Goal: Task Accomplishment & Management: Manage account settings

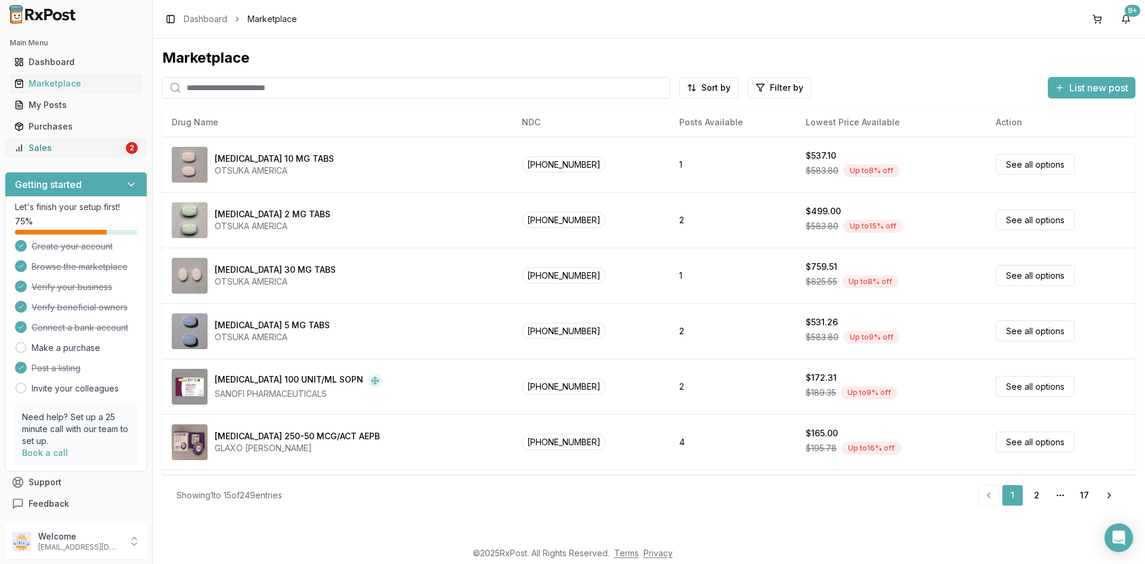
click at [32, 146] on div "Sales" at bounding box center [68, 148] width 109 height 12
click at [46, 107] on div "My Posts" at bounding box center [75, 105] width 123 height 12
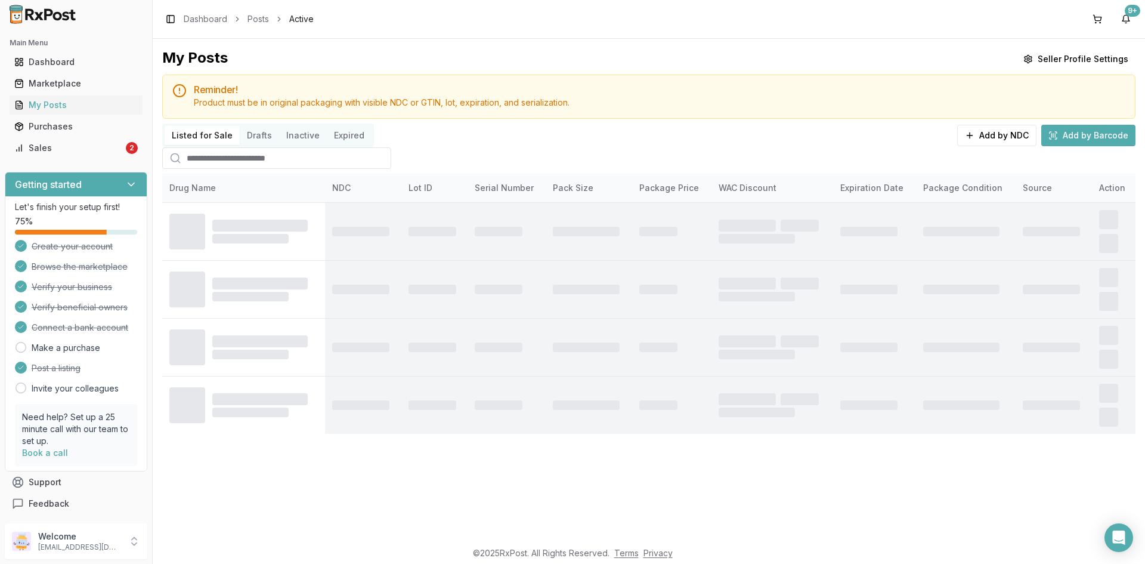
click at [203, 132] on button "Listed for Sale" at bounding box center [202, 135] width 75 height 19
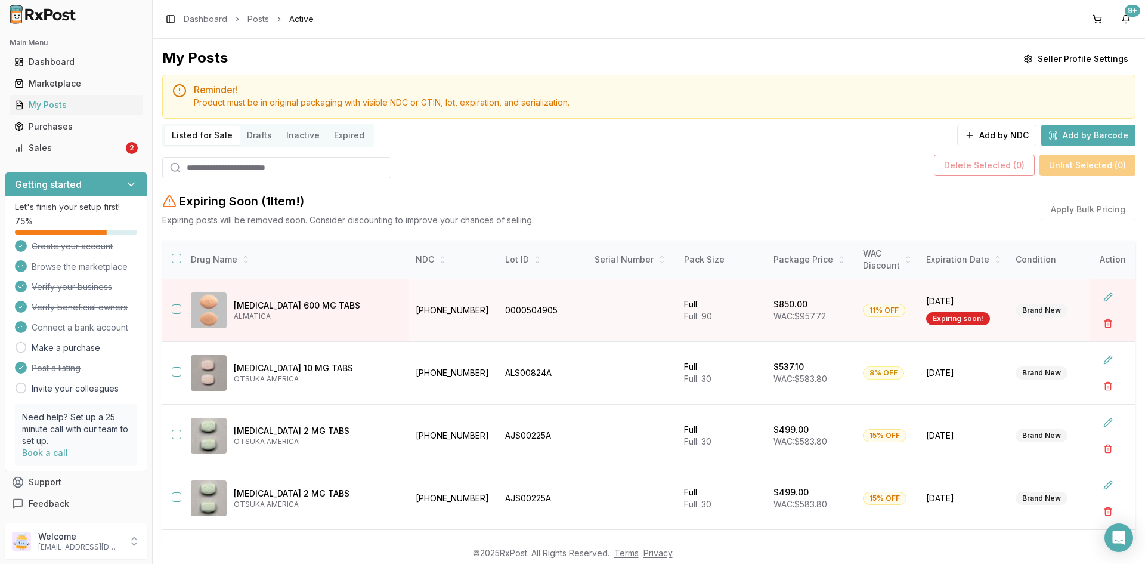
click at [202, 171] on input "search" at bounding box center [276, 167] width 229 height 21
paste input "*******"
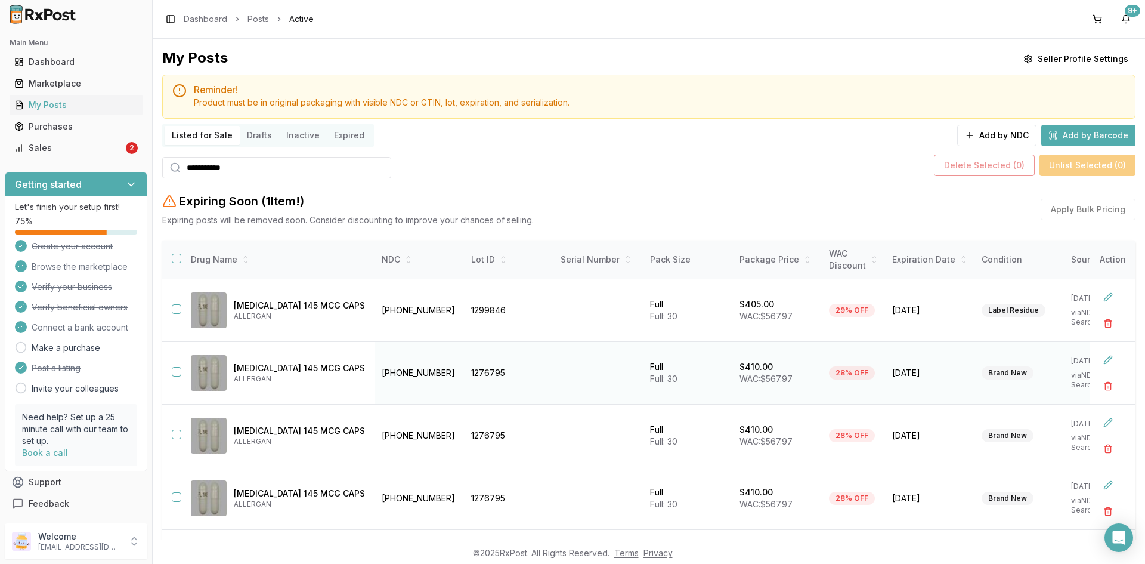
type input "**********"
drag, startPoint x: 175, startPoint y: 370, endPoint x: 174, endPoint y: 379, distance: 9.1
click at [175, 373] on button "button" at bounding box center [177, 372] width 10 height 10
drag, startPoint x: 175, startPoint y: 433, endPoint x: 177, endPoint y: 465, distance: 31.7
click at [175, 431] on button "button" at bounding box center [177, 434] width 10 height 10
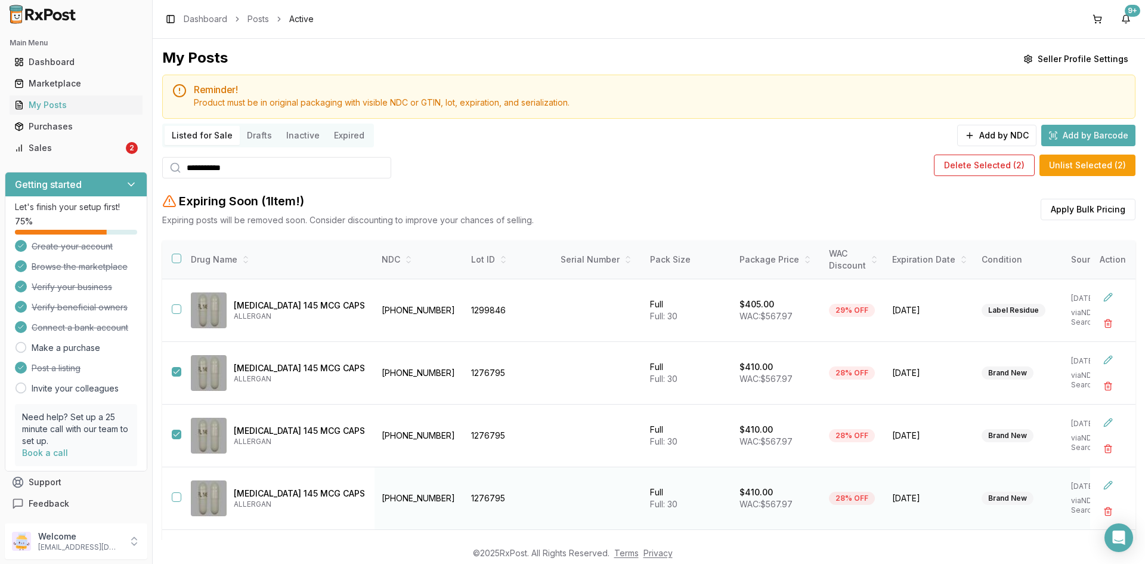
drag, startPoint x: 174, startPoint y: 494, endPoint x: 191, endPoint y: 500, distance: 17.7
click at [175, 494] on button "button" at bounding box center [177, 497] width 10 height 10
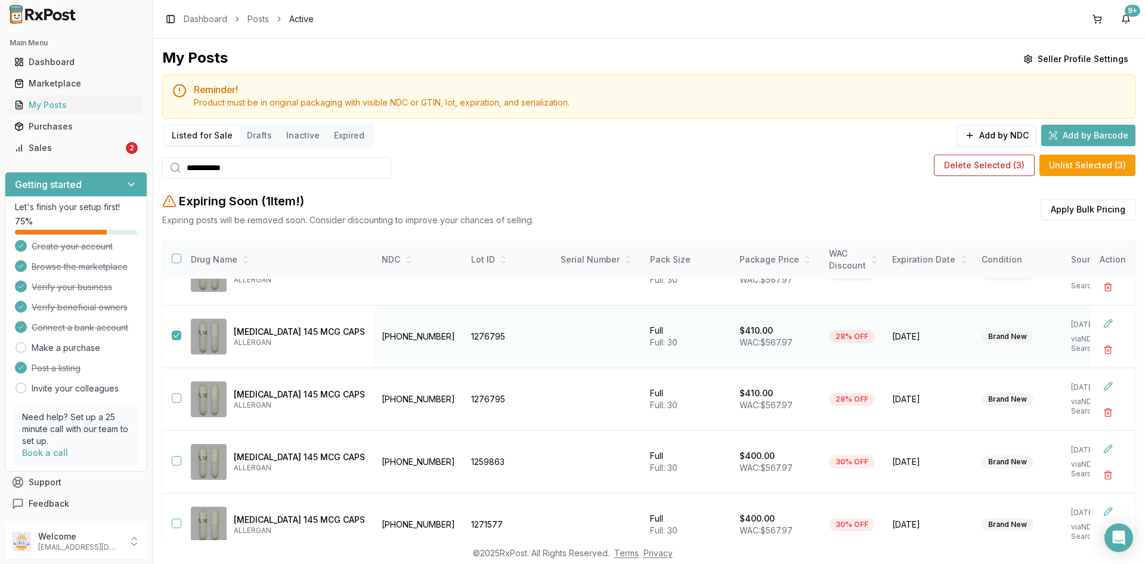
scroll to position [179, 0]
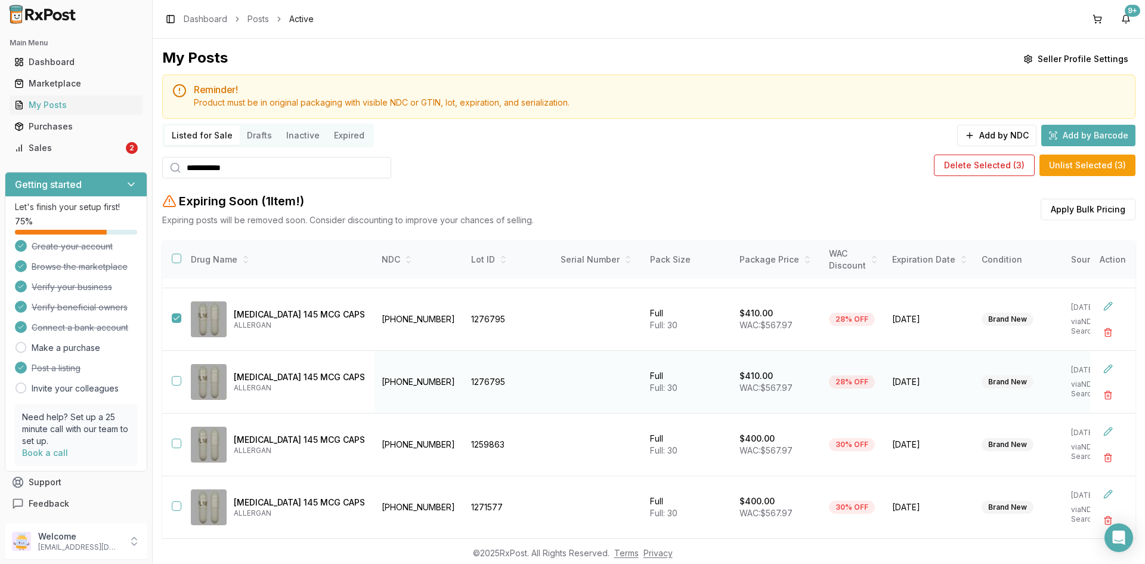
click at [174, 375] on td at bounding box center [171, 382] width 19 height 63
drag, startPoint x: 174, startPoint y: 381, endPoint x: 176, endPoint y: 390, distance: 8.5
click at [174, 381] on button "button" at bounding box center [177, 381] width 10 height 10
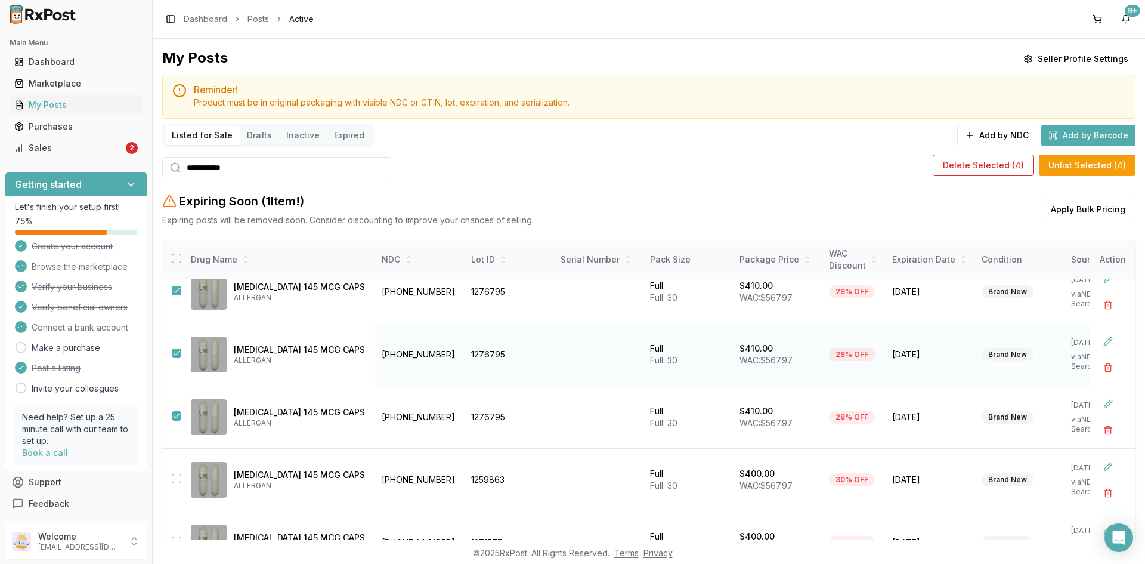
scroll to position [124, 0]
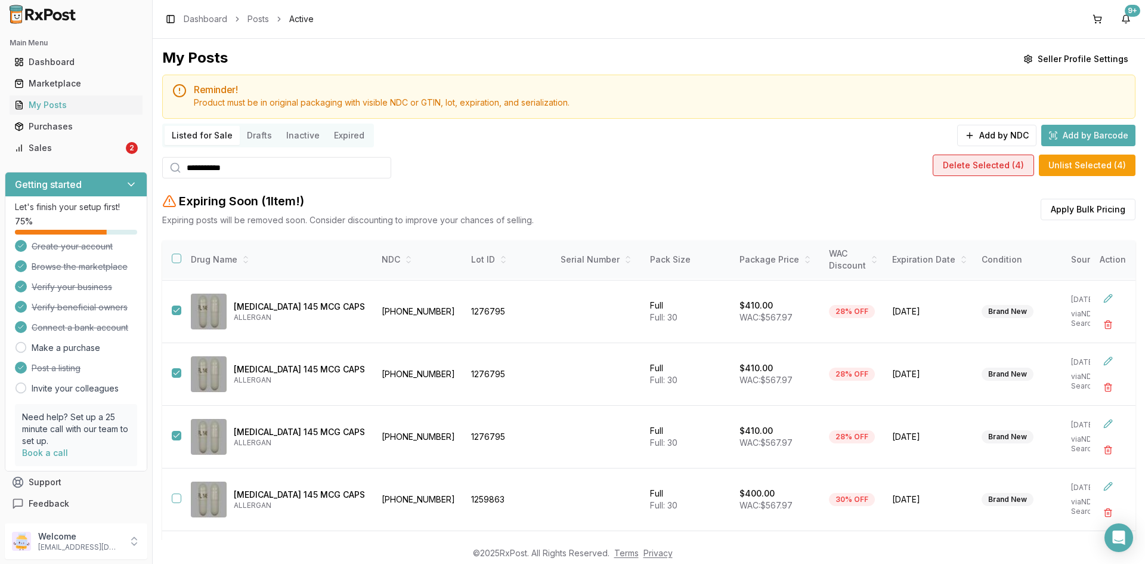
click at [984, 166] on button "Delete Selected ( 4 )" at bounding box center [983, 164] width 101 height 21
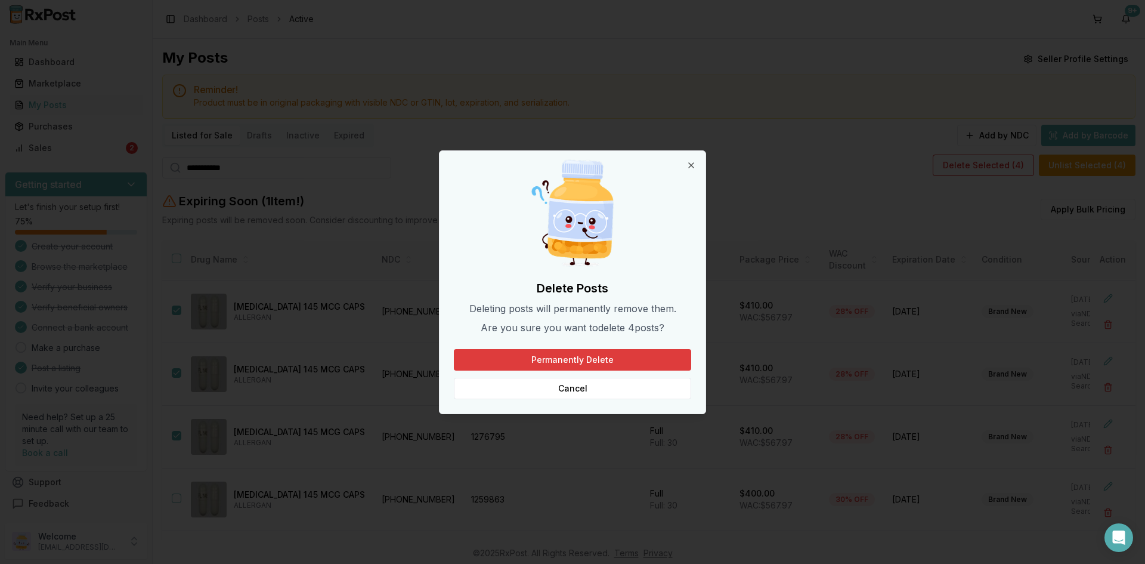
click at [574, 357] on button "Permanently Delete" at bounding box center [572, 359] width 237 height 21
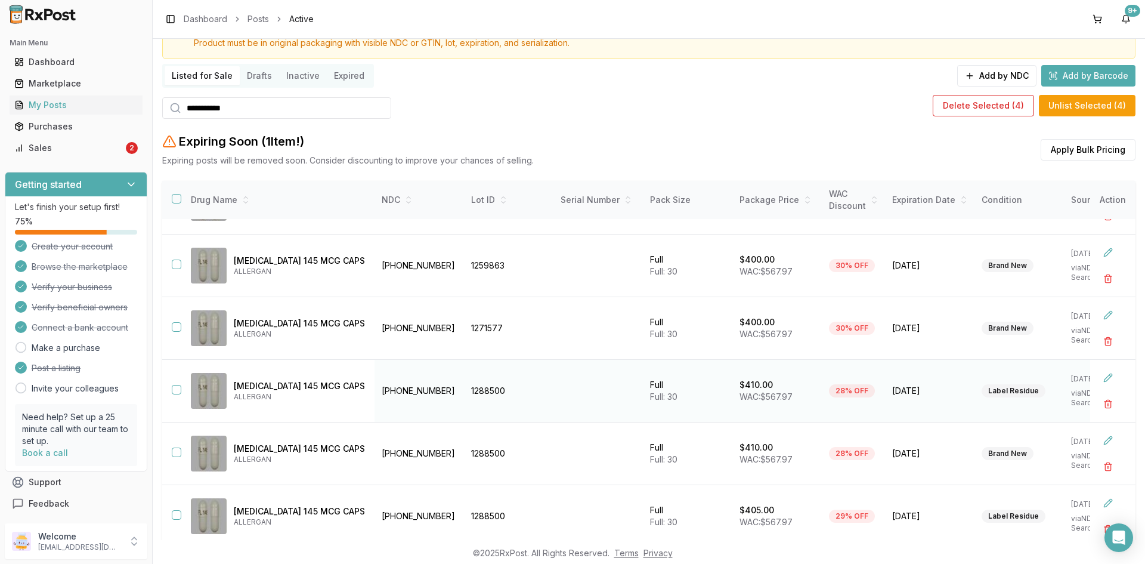
scroll to position [137, 0]
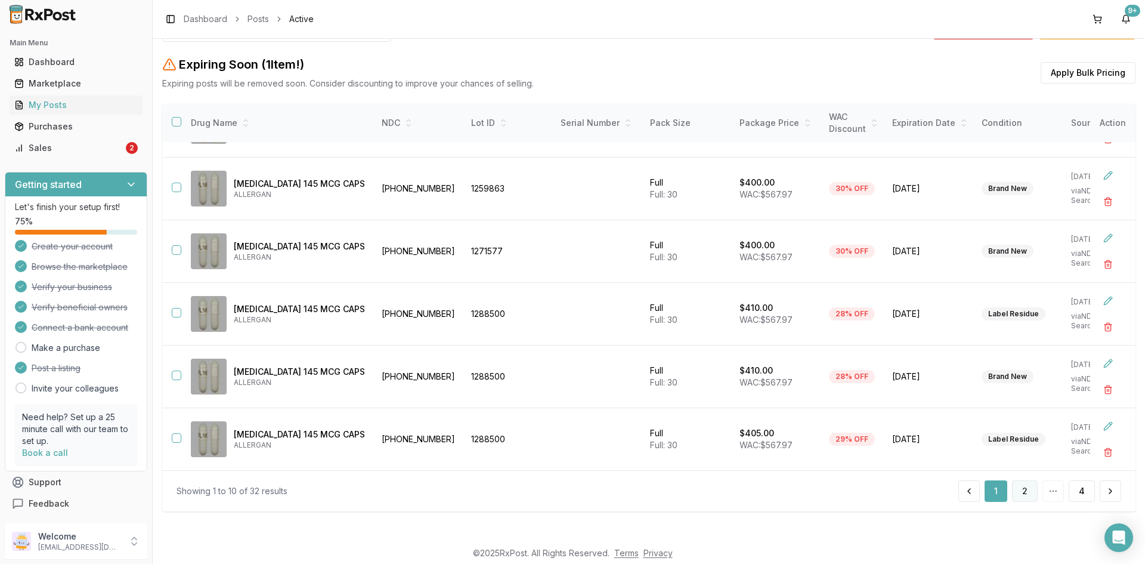
click at [1022, 489] on button "2" at bounding box center [1025, 490] width 26 height 21
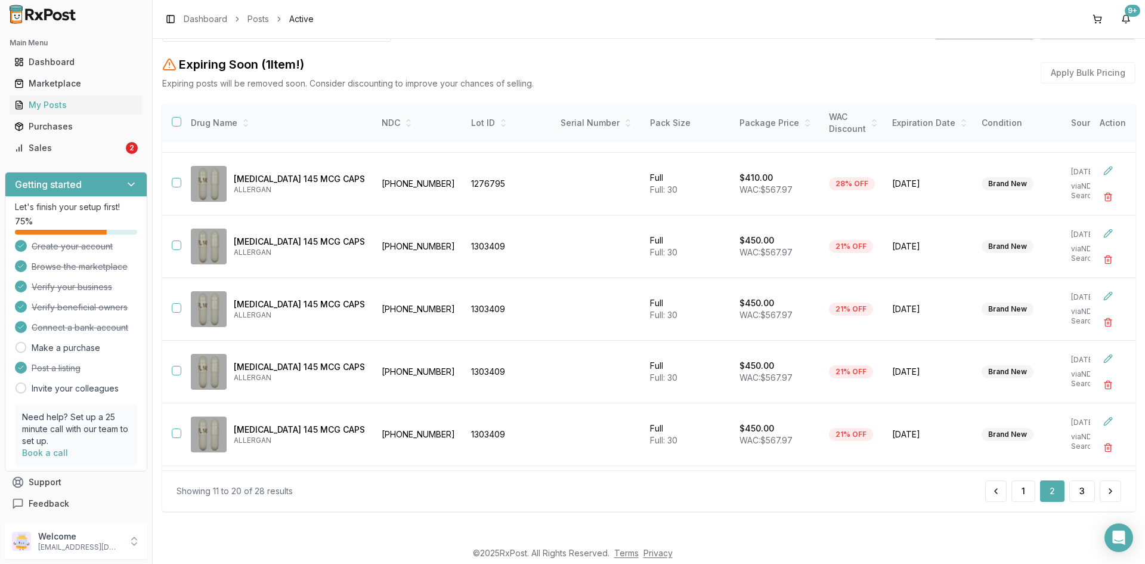
click at [1049, 492] on button "2" at bounding box center [1052, 490] width 24 height 21
click at [1049, 489] on button "2" at bounding box center [1052, 490] width 24 height 21
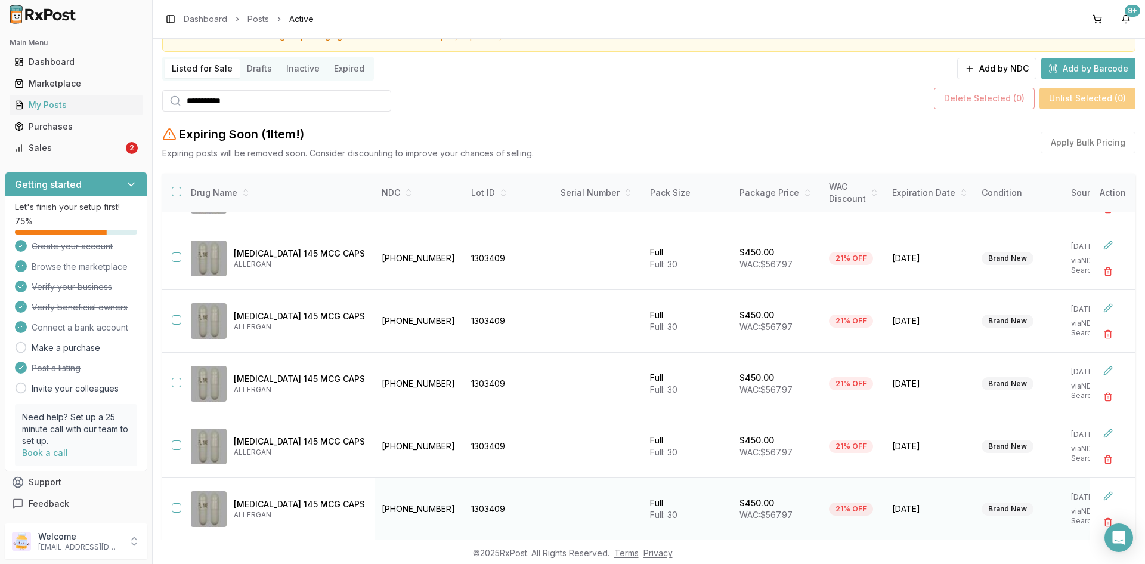
scroll to position [137, 0]
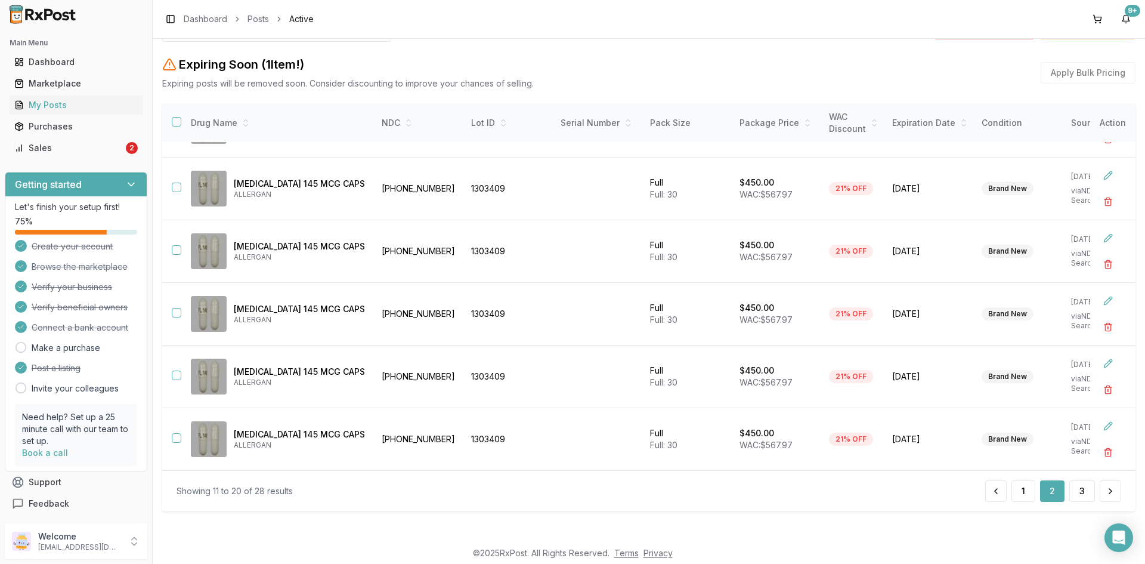
click at [1054, 494] on button "2" at bounding box center [1052, 490] width 24 height 21
click at [1076, 488] on button "3" at bounding box center [1083, 490] width 26 height 21
click at [1078, 489] on button "3" at bounding box center [1083, 490] width 24 height 21
click at [1099, 199] on button "button" at bounding box center [1108, 201] width 21 height 21
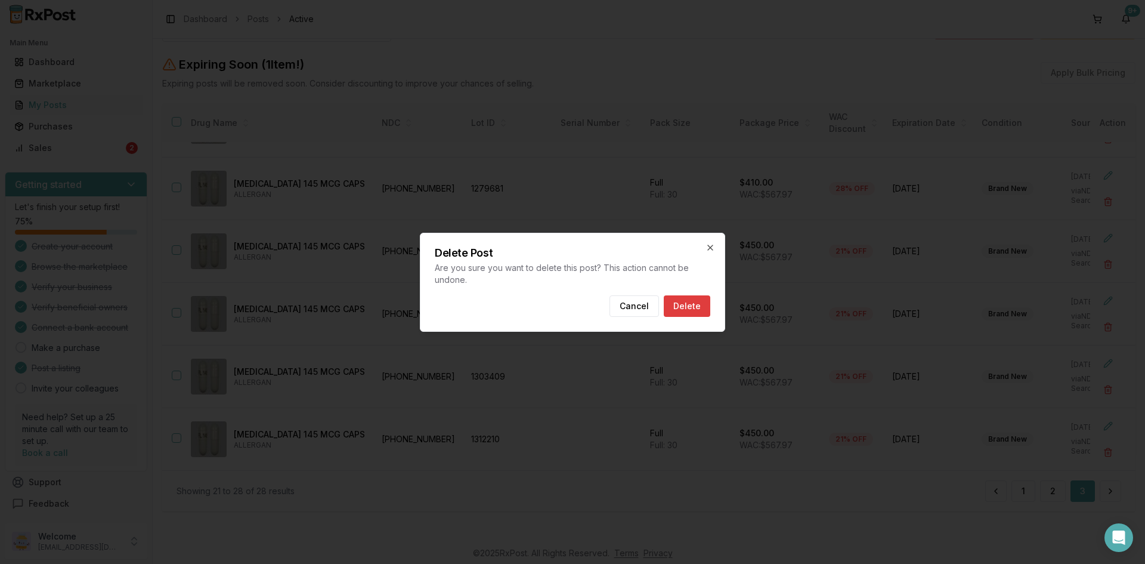
click at [709, 307] on button "Delete" at bounding box center [687, 305] width 47 height 21
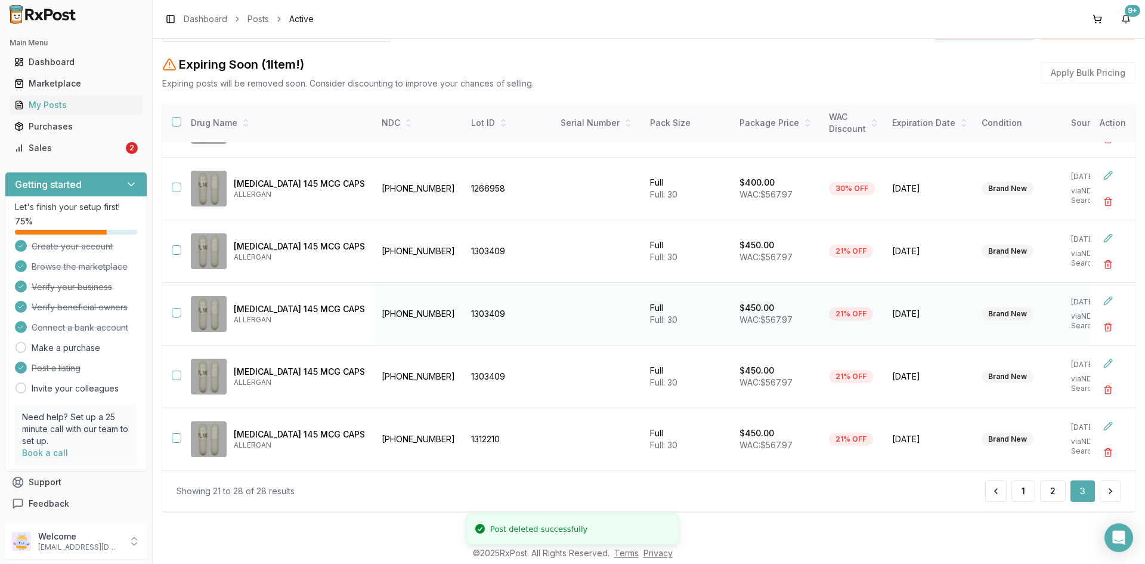
scroll to position [115, 0]
click at [1101, 443] on button "button" at bounding box center [1108, 451] width 21 height 21
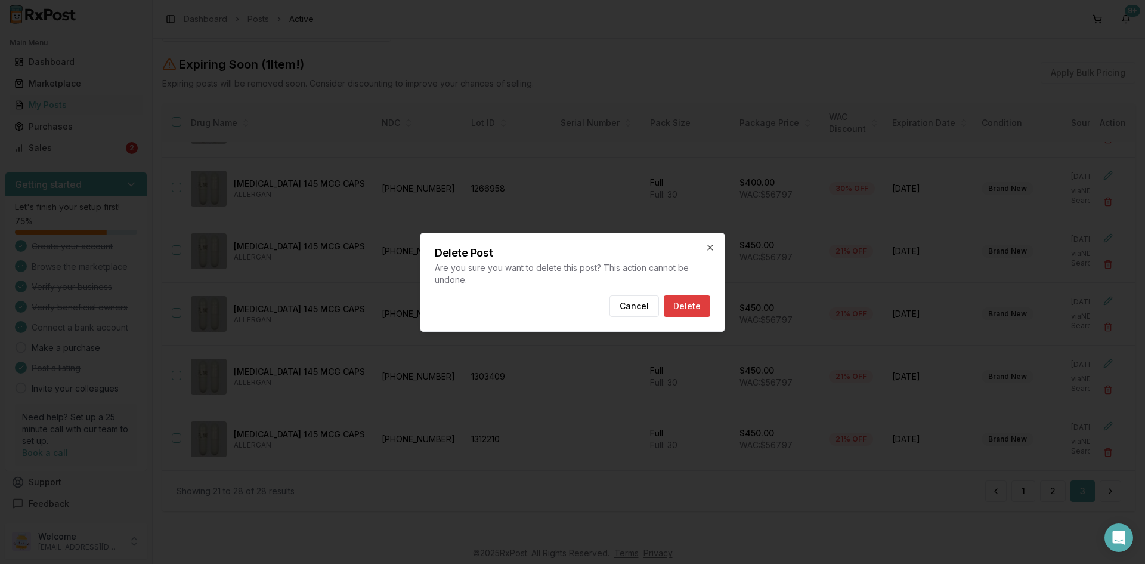
click at [696, 306] on button "Delete" at bounding box center [687, 305] width 47 height 21
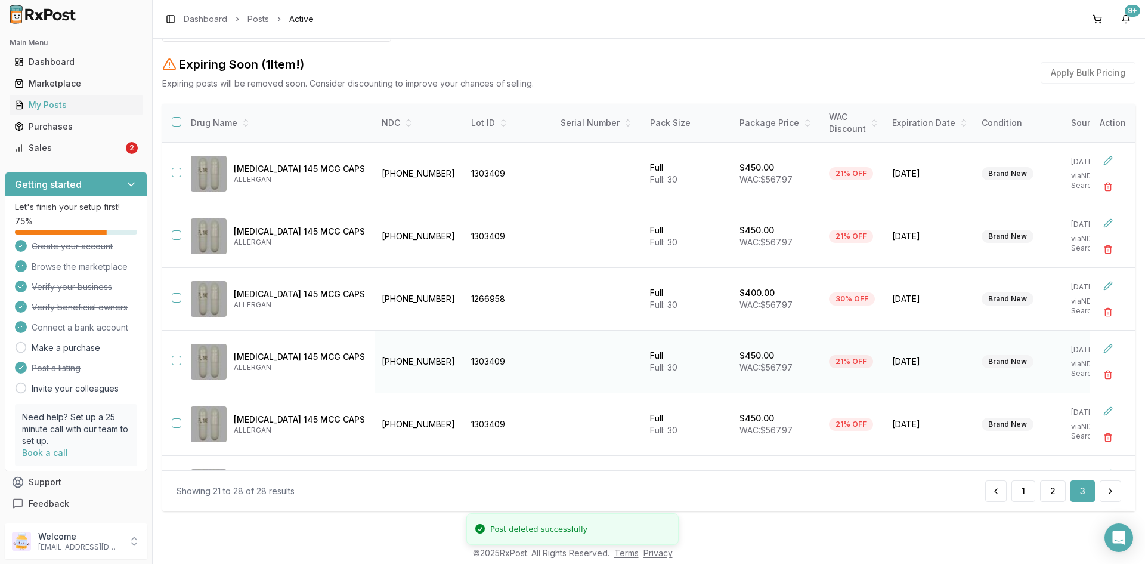
scroll to position [52, 0]
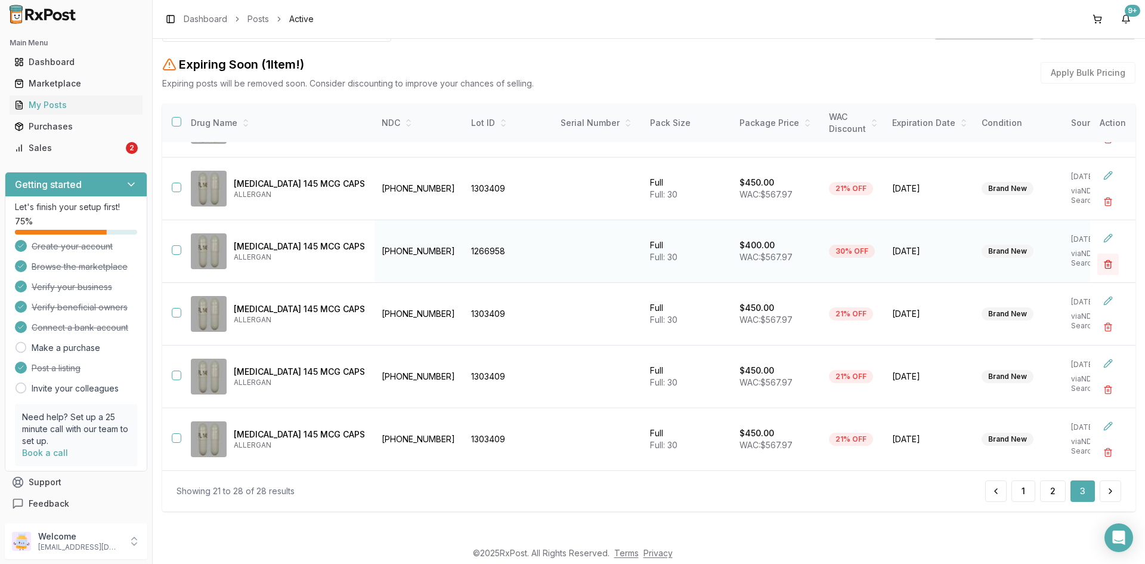
click at [1099, 259] on button "button" at bounding box center [1108, 264] width 21 height 21
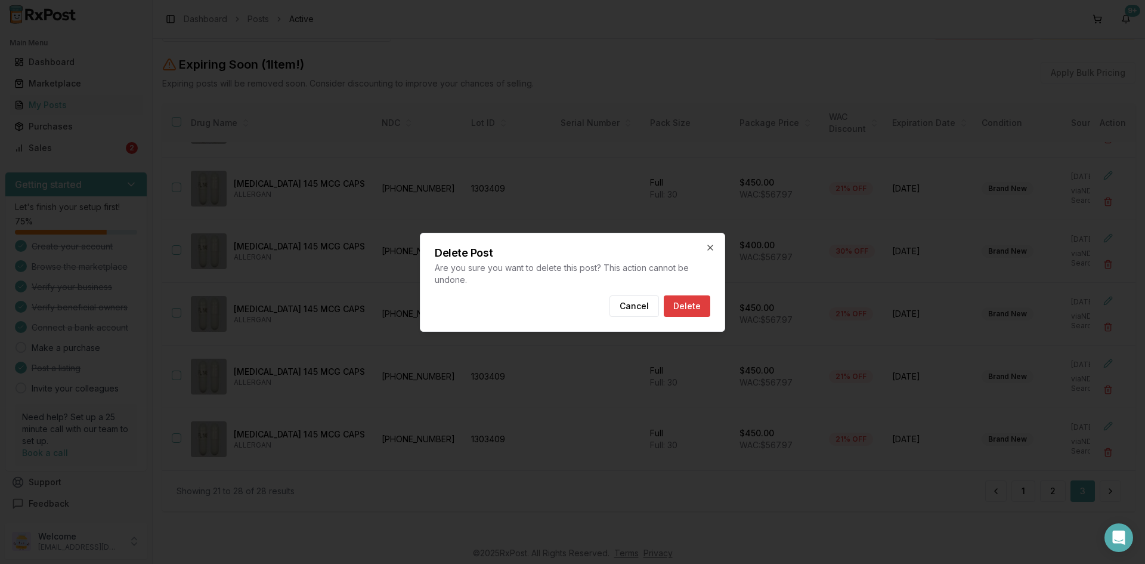
click at [697, 309] on button "Delete" at bounding box center [687, 305] width 47 height 21
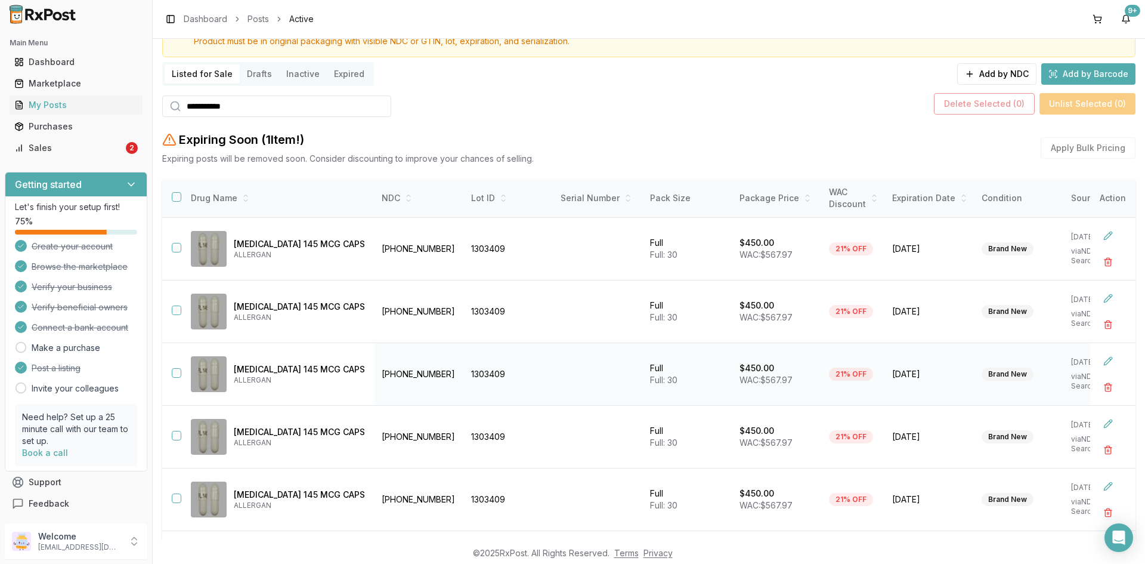
scroll to position [126, 0]
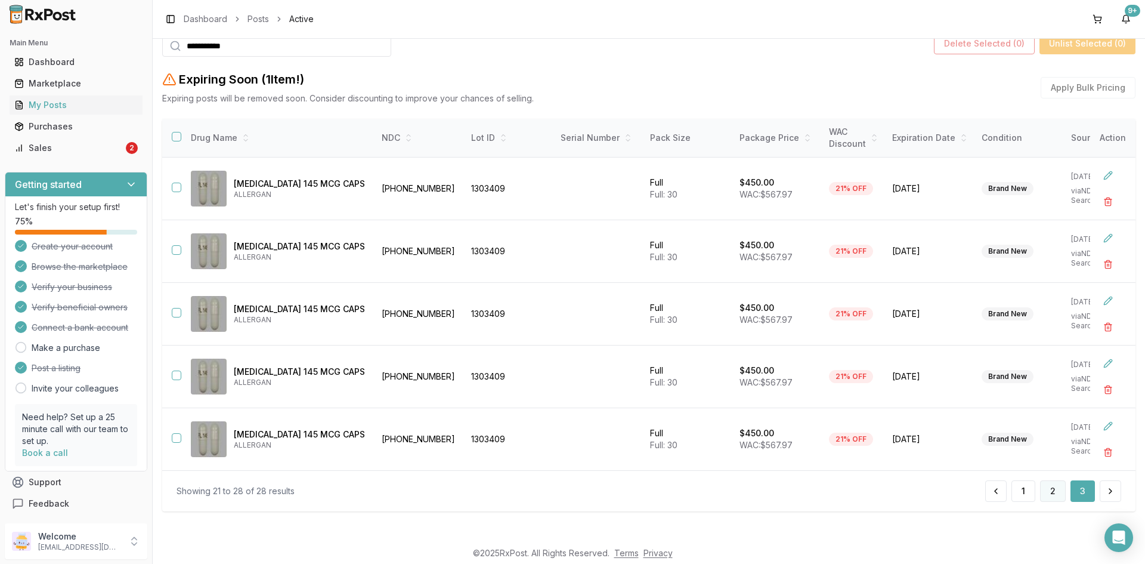
click at [1051, 492] on button "2" at bounding box center [1053, 490] width 26 height 21
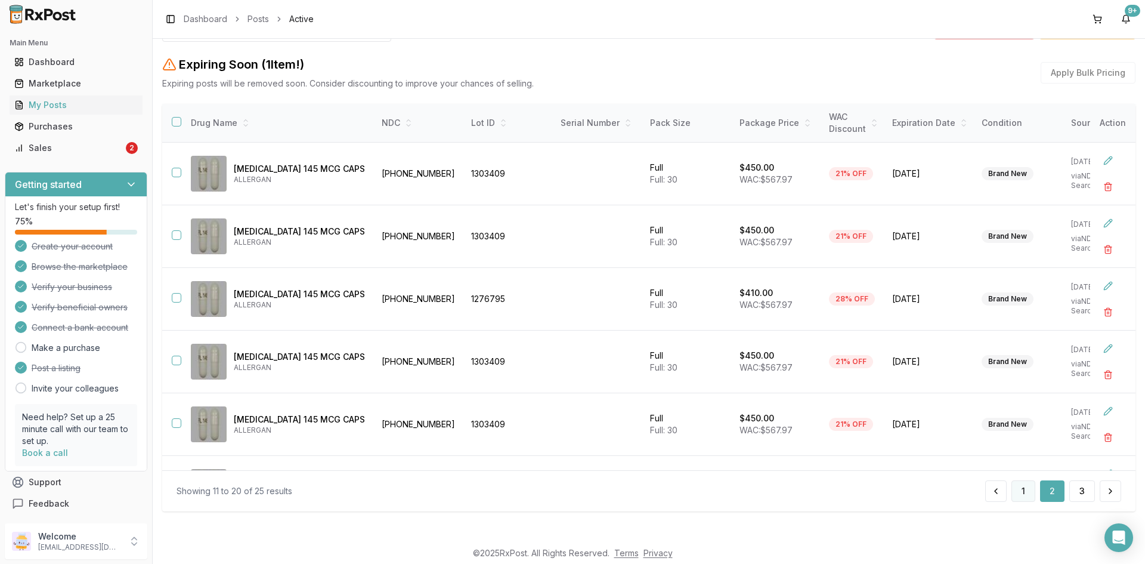
click at [1018, 486] on button "1" at bounding box center [1024, 490] width 24 height 21
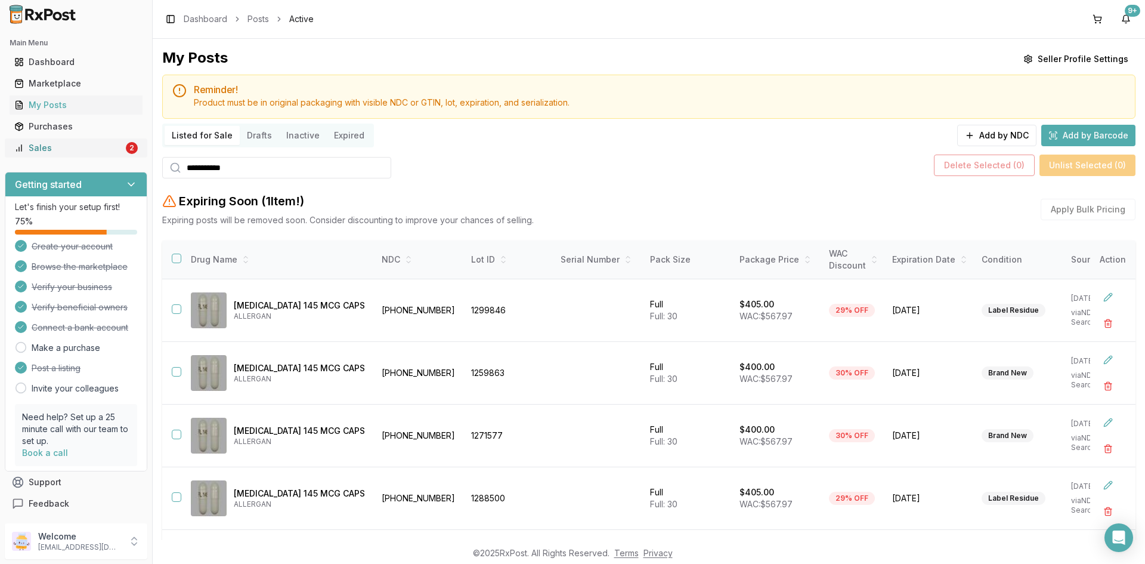
click at [58, 146] on div "Sales" at bounding box center [68, 148] width 109 height 12
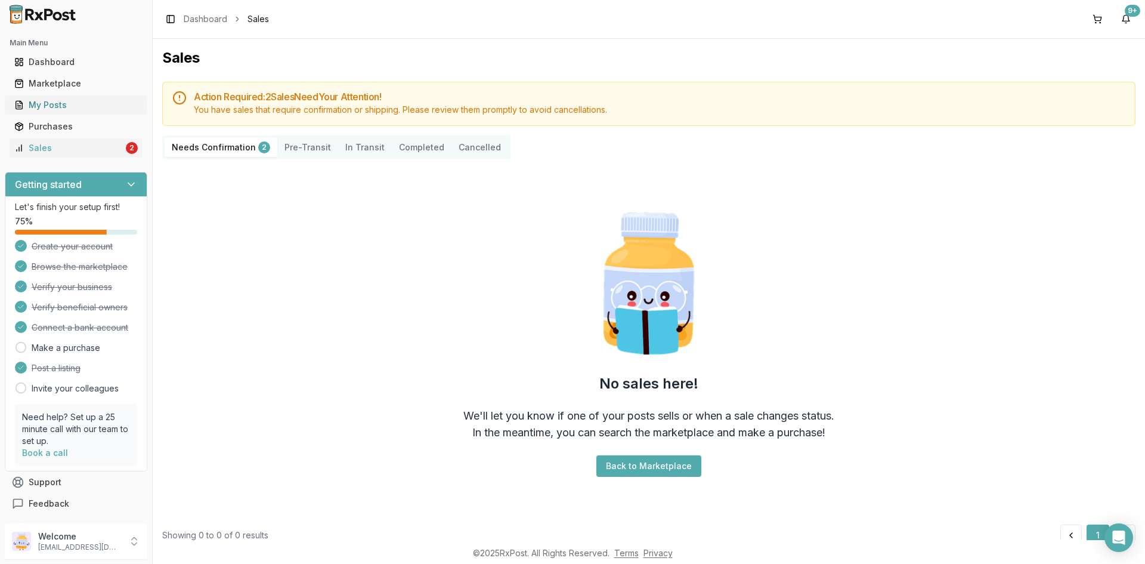
click at [52, 102] on div "My Posts" at bounding box center [75, 105] width 123 height 12
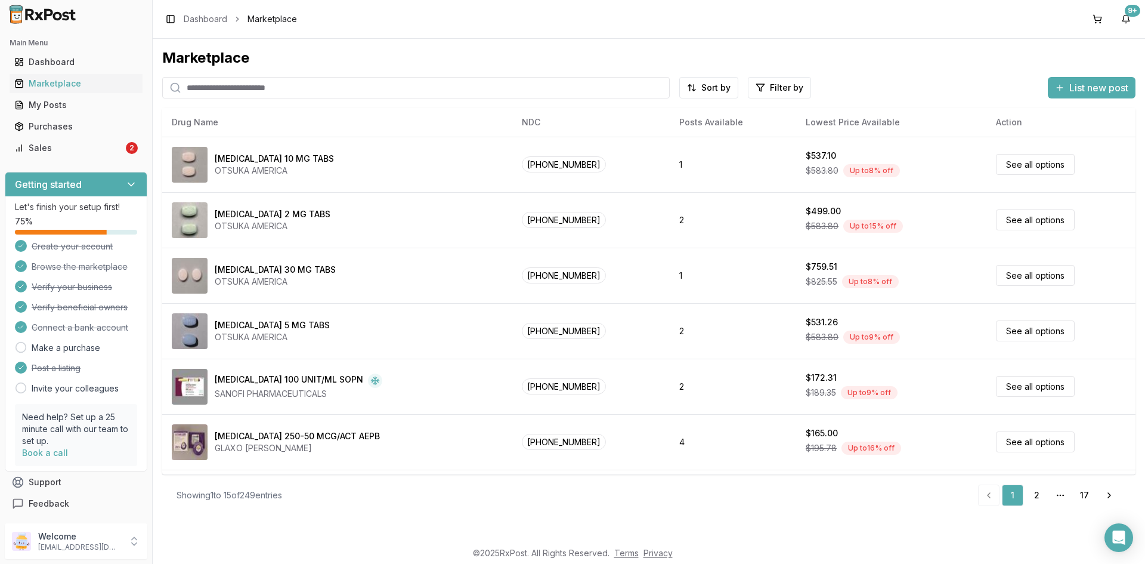
click at [227, 88] on input "search" at bounding box center [416, 87] width 508 height 21
type input "**********"
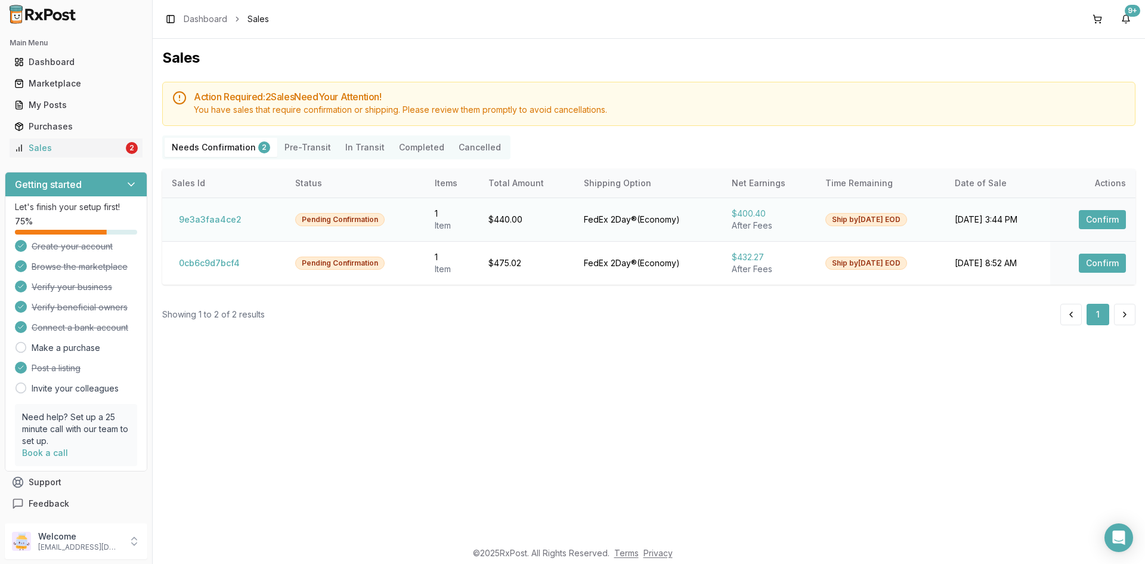
click at [1110, 215] on button "Confirm" at bounding box center [1102, 219] width 47 height 19
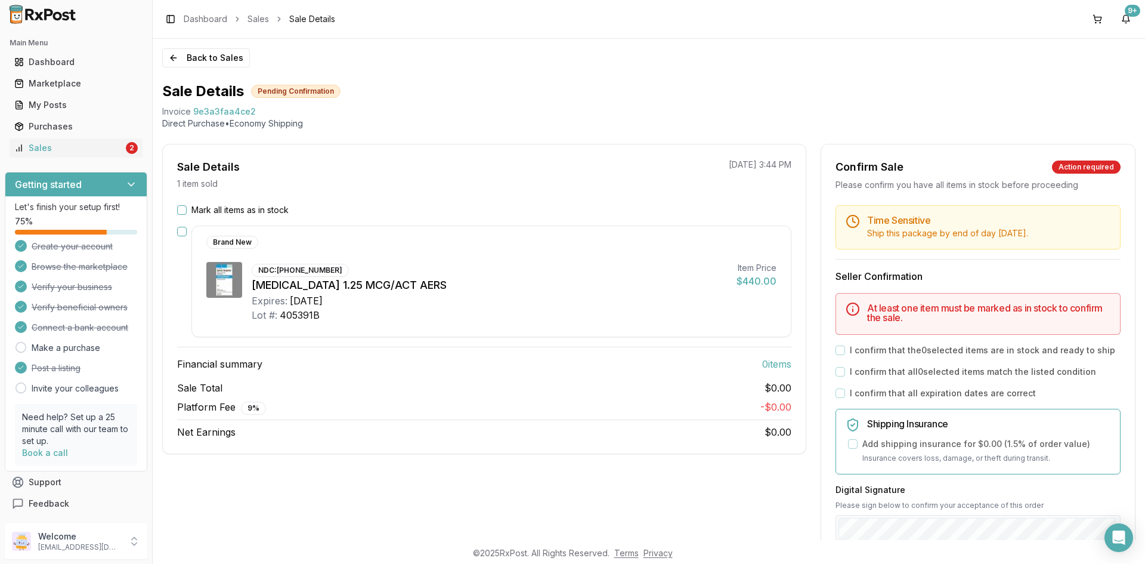
click at [180, 211] on button "Mark all items as in stock" at bounding box center [182, 210] width 10 height 10
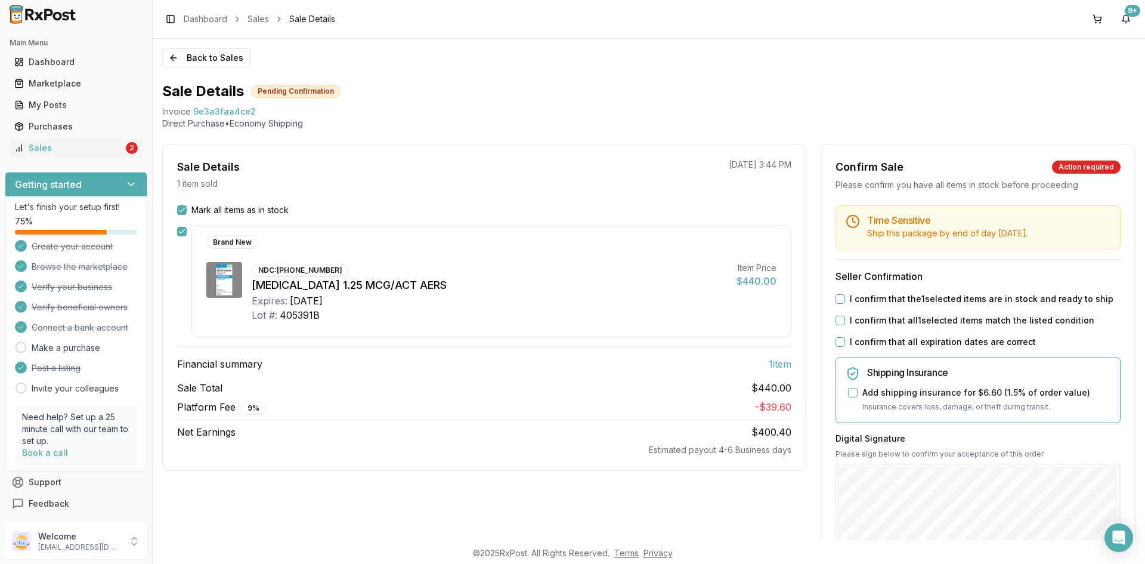
drag, startPoint x: 839, startPoint y: 298, endPoint x: 837, endPoint y: 305, distance: 7.3
click at [839, 297] on button "I confirm that the 1 selected items are in stock and ready to ship" at bounding box center [841, 299] width 10 height 10
drag, startPoint x: 837, startPoint y: 317, endPoint x: 837, endPoint y: 330, distance: 13.1
click at [837, 319] on button "I confirm that all 1 selected items match the listed condition" at bounding box center [841, 321] width 10 height 10
click at [836, 338] on button "I confirm that all expiration dates are correct" at bounding box center [841, 342] width 10 height 10
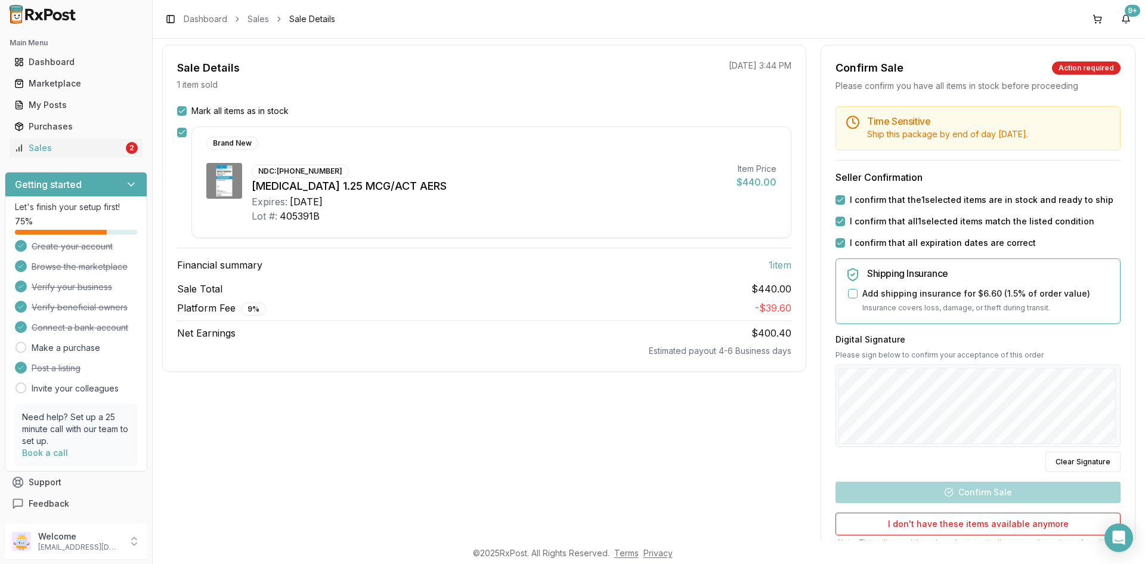
scroll to position [179, 0]
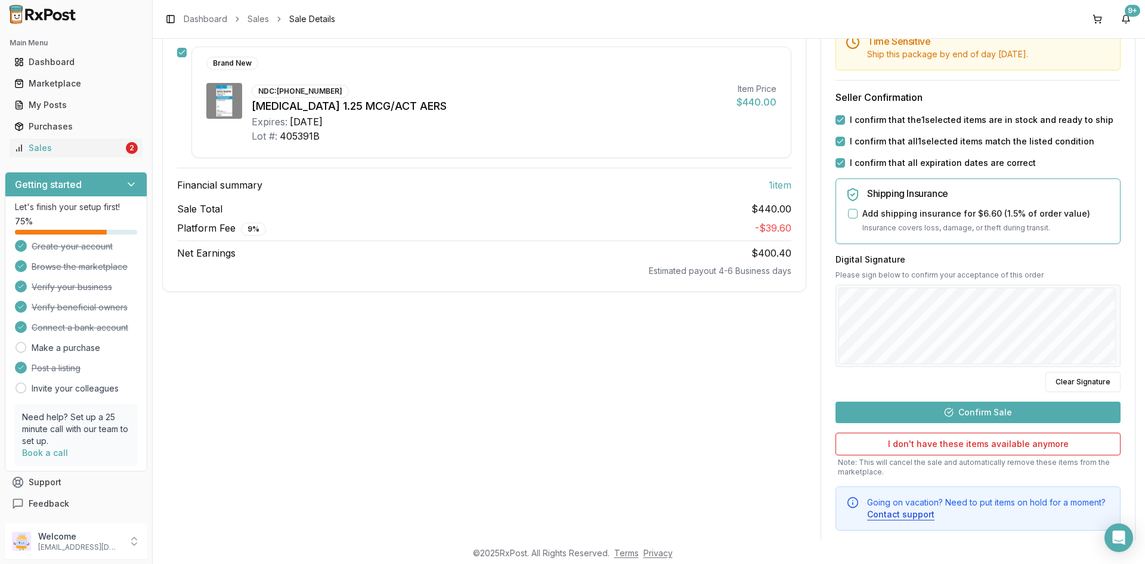
click at [989, 409] on button "Confirm Sale" at bounding box center [978, 411] width 285 height 21
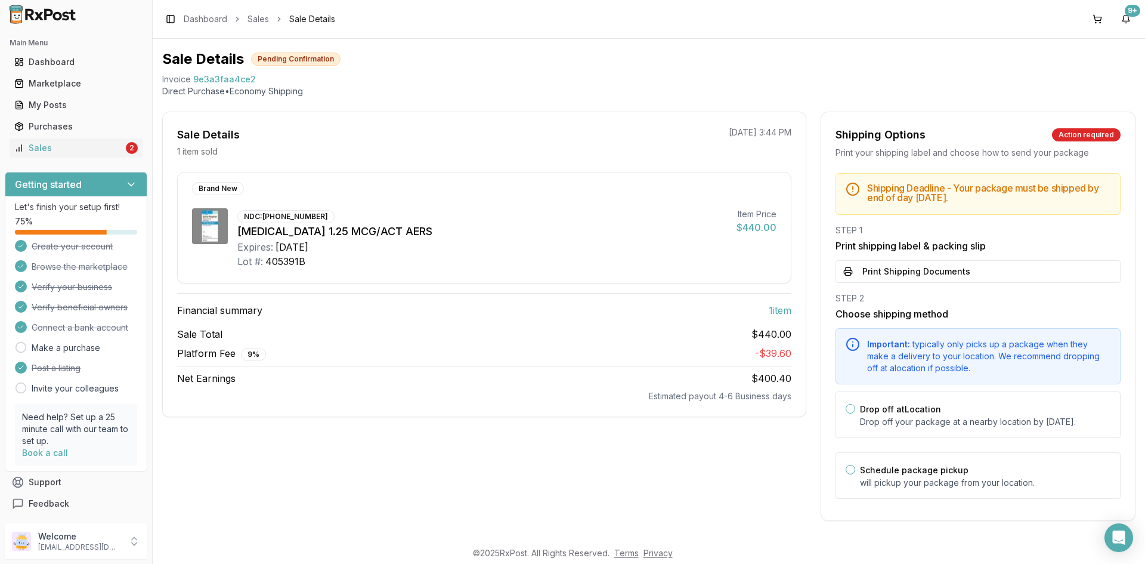
scroll to position [44, 0]
click at [899, 263] on button "Print Shipping Documents" at bounding box center [978, 271] width 285 height 23
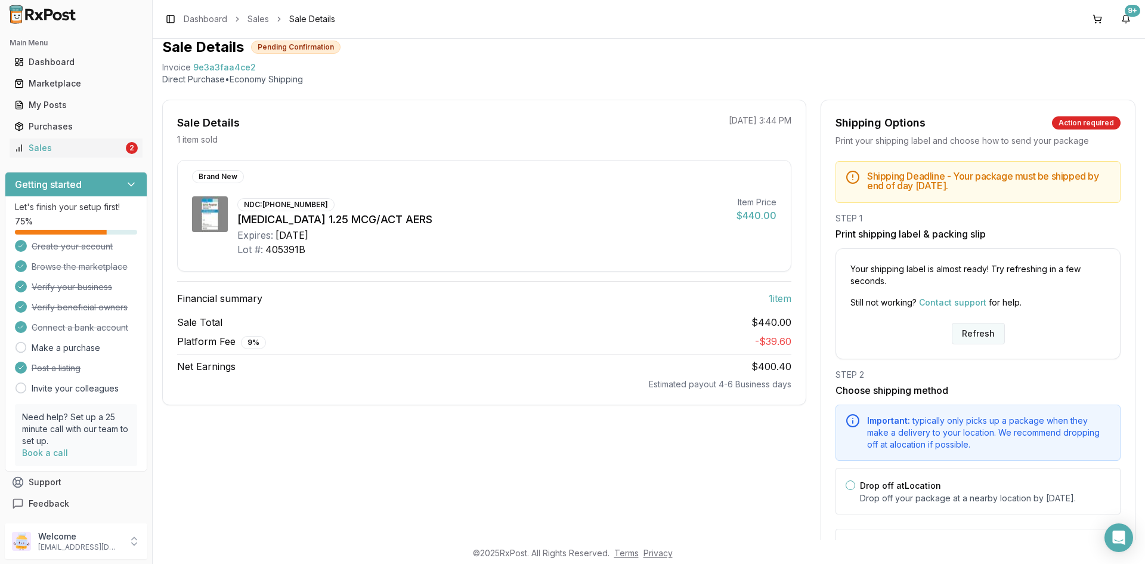
click at [966, 331] on button "Refresh" at bounding box center [978, 333] width 53 height 21
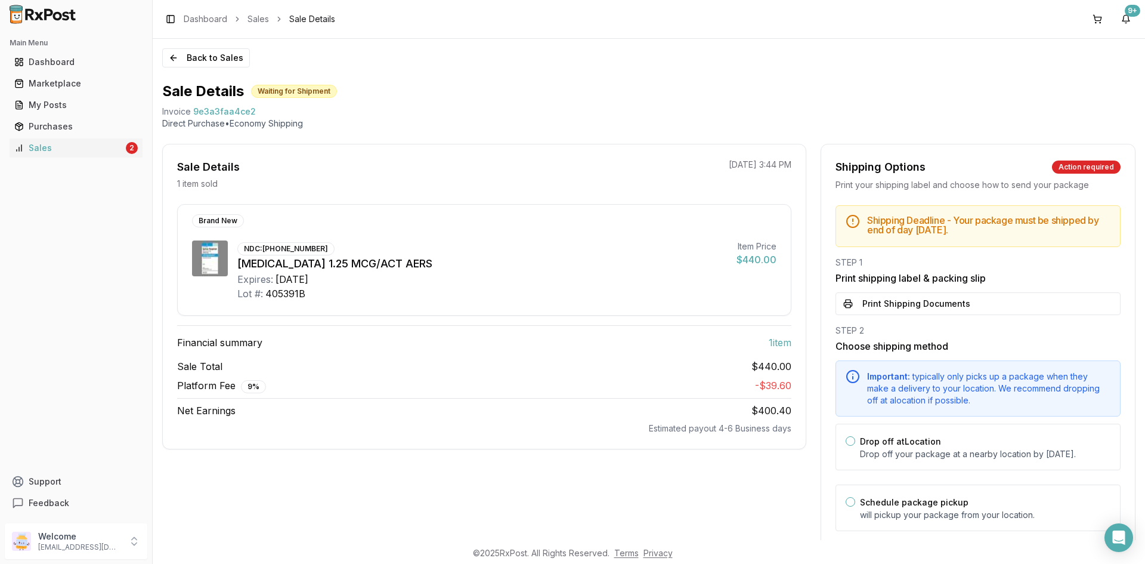
click at [916, 305] on button "Print Shipping Documents" at bounding box center [978, 303] width 285 height 23
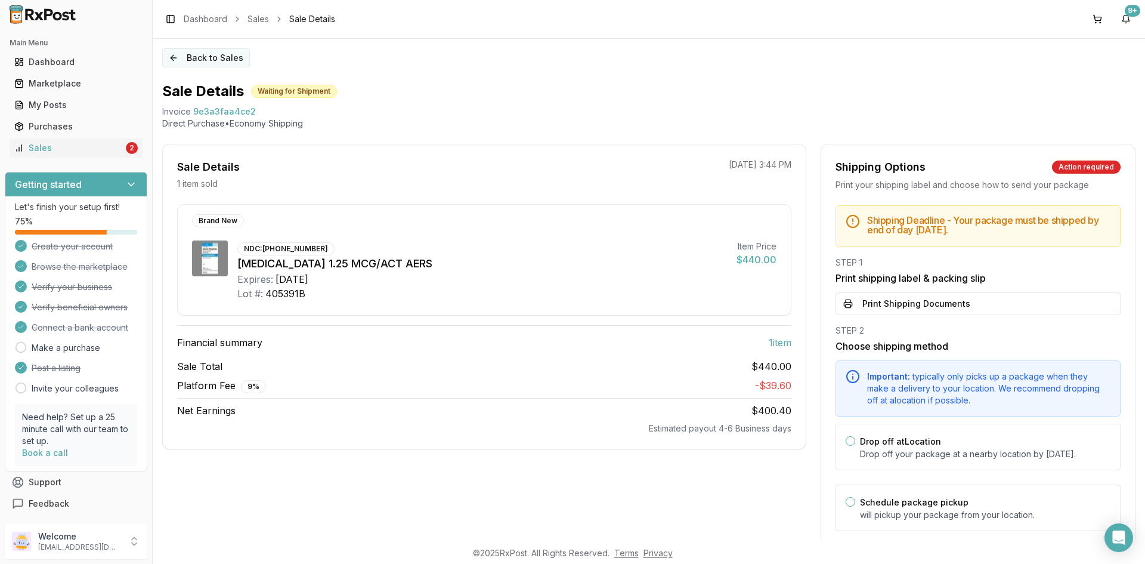
click at [188, 58] on button "Back to Sales" at bounding box center [206, 57] width 88 height 19
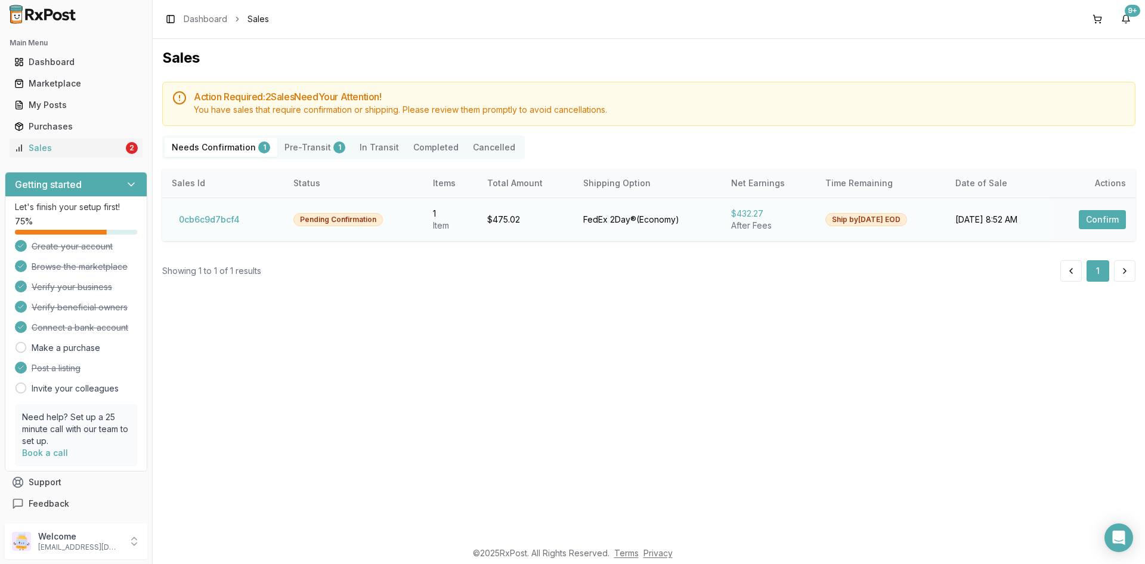
click at [1114, 215] on button "Confirm" at bounding box center [1102, 219] width 47 height 19
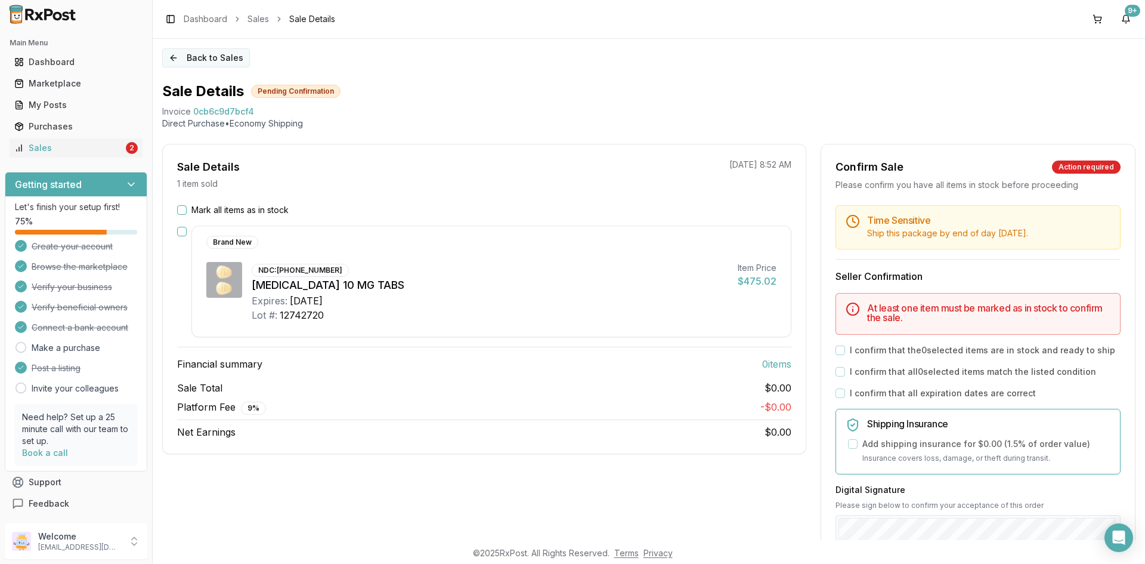
click at [191, 58] on button "Back to Sales" at bounding box center [206, 57] width 88 height 19
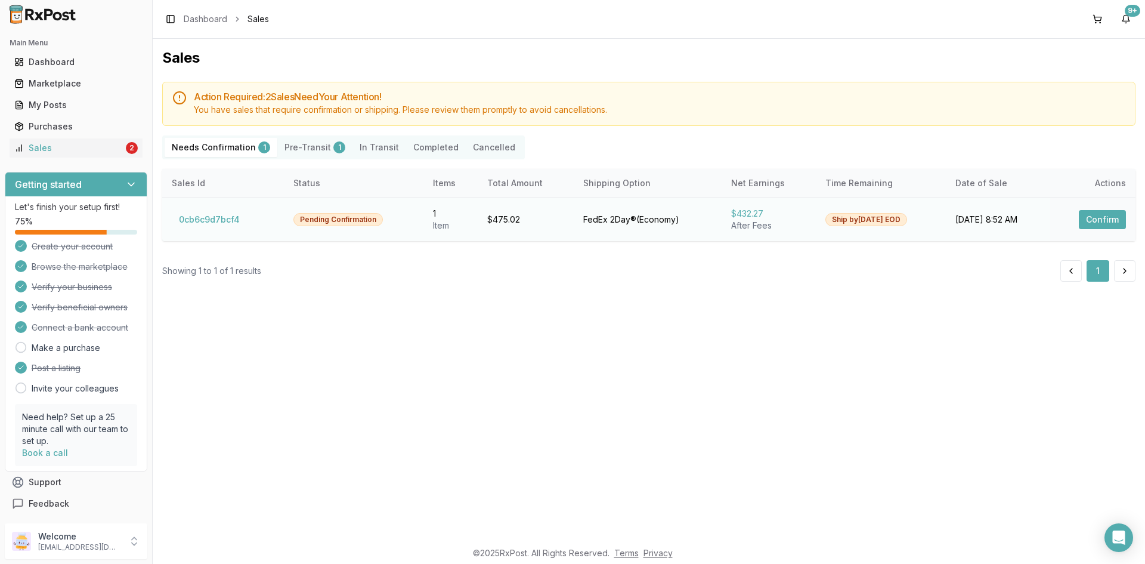
click at [1111, 225] on button "Confirm" at bounding box center [1102, 219] width 47 height 19
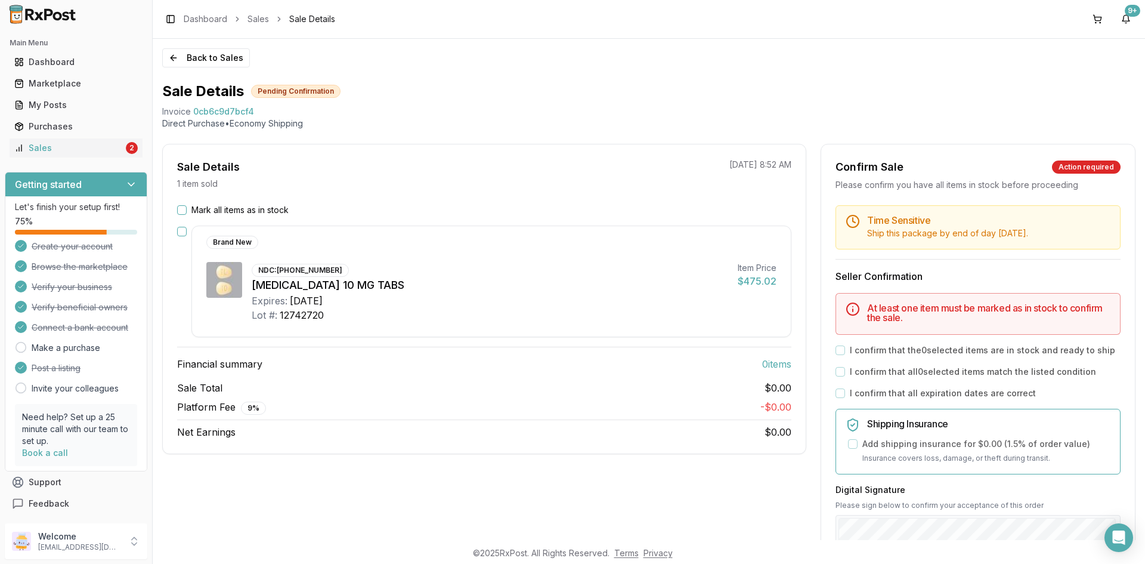
click at [187, 234] on div "Brand New NDC: 64764-0730-30 Trintellix 10 MG TABS Expires: 2027-12-31 Lot #: 1…" at bounding box center [484, 281] width 614 height 112
click at [181, 207] on button "Mark all items as in stock" at bounding box center [182, 210] width 10 height 10
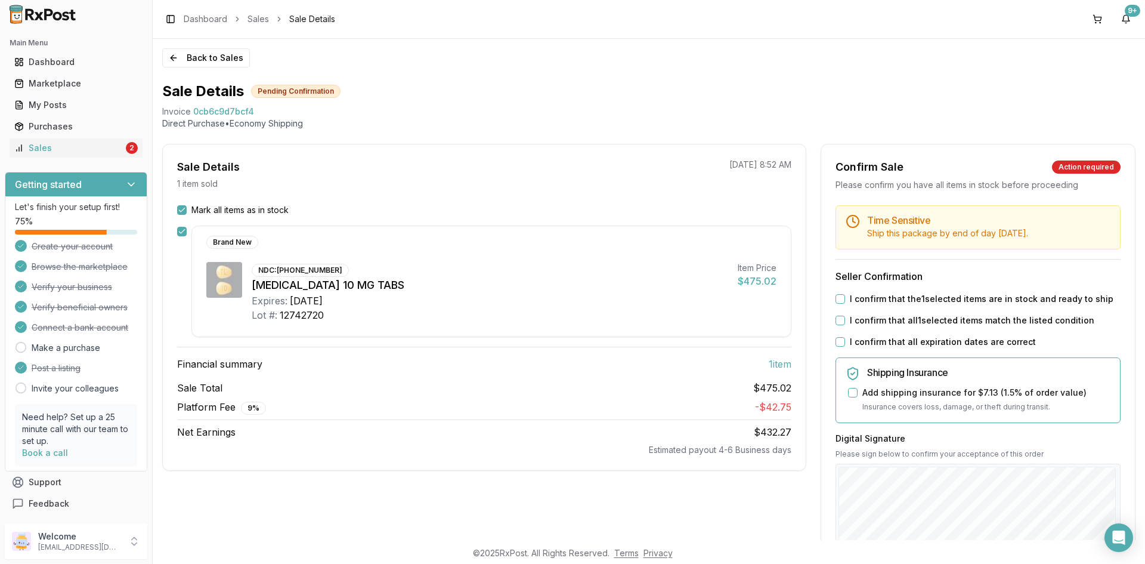
click at [840, 296] on button "I confirm that the 1 selected items are in stock and ready to ship" at bounding box center [841, 299] width 10 height 10
click at [836, 323] on button "I confirm that all 1 selected items match the listed condition" at bounding box center [841, 321] width 10 height 10
click at [839, 342] on button "I confirm that all expiration dates are correct" at bounding box center [841, 342] width 10 height 10
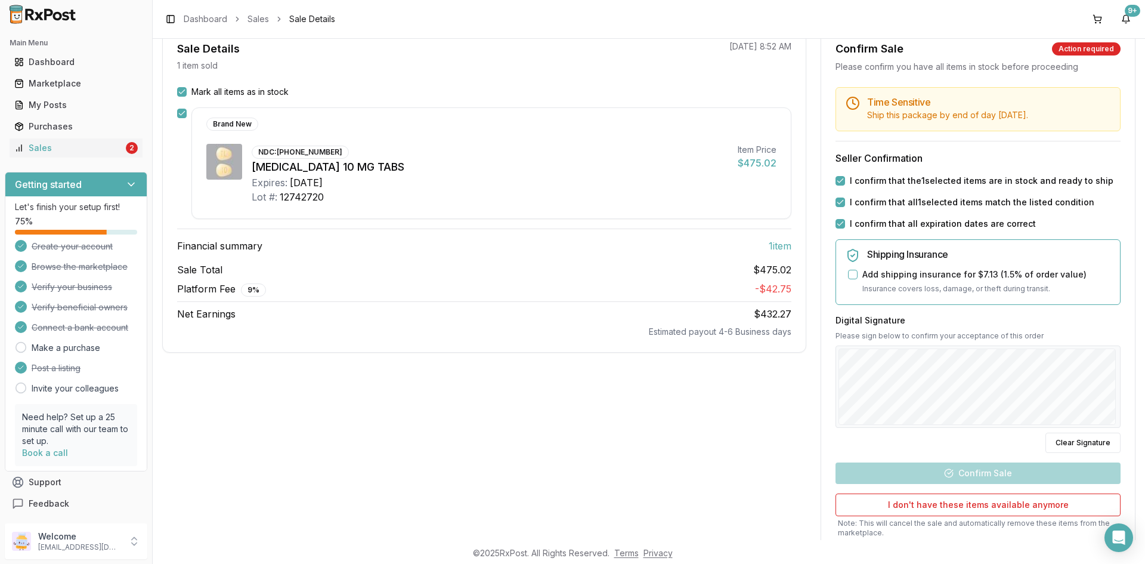
scroll to position [119, 0]
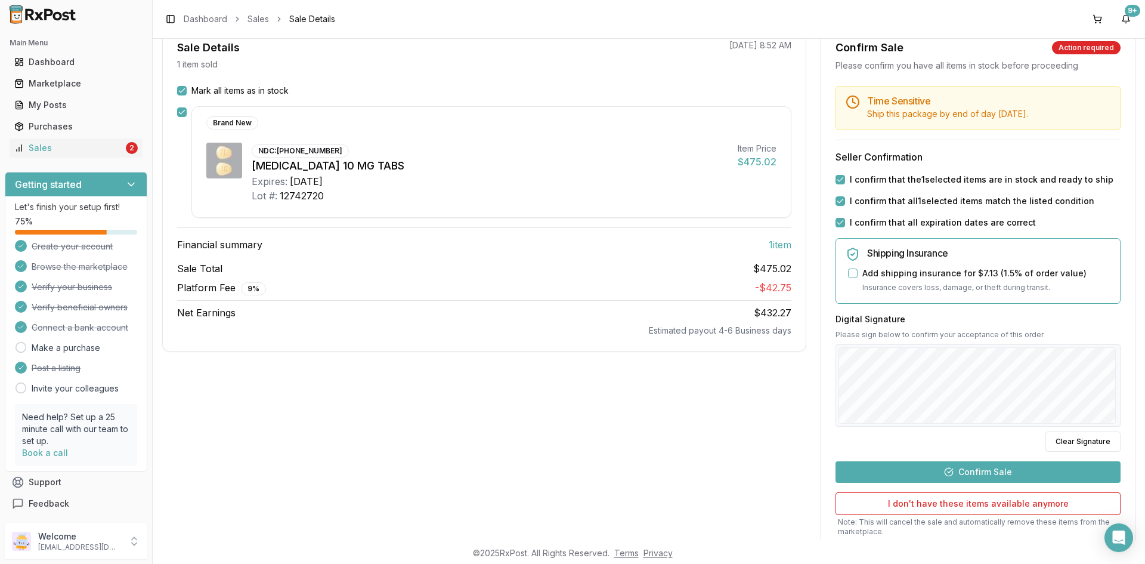
click at [972, 474] on button "Confirm Sale" at bounding box center [978, 471] width 285 height 21
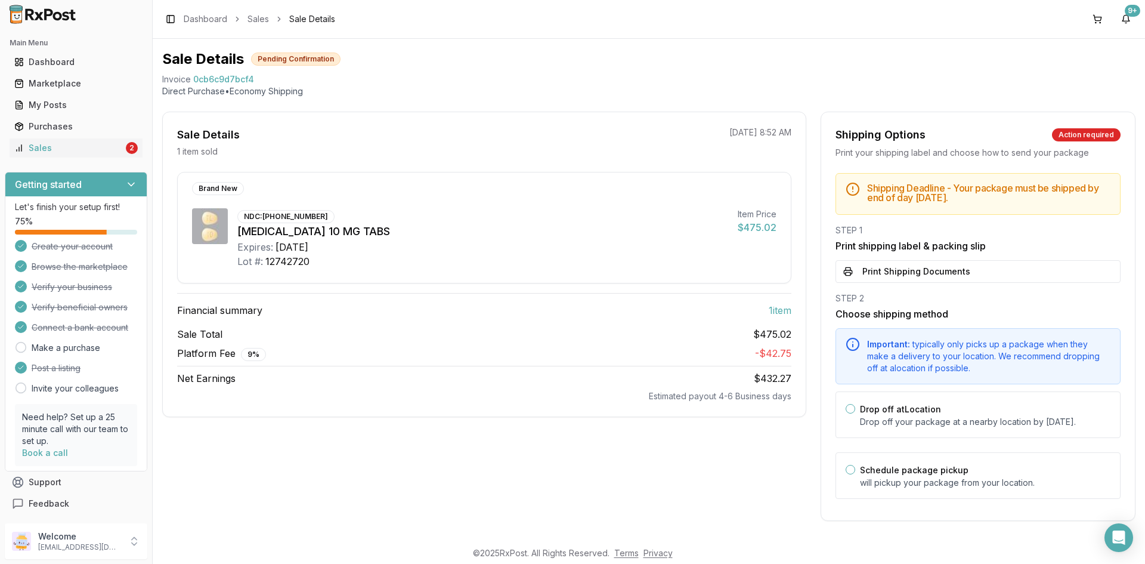
scroll to position [44, 0]
click at [956, 260] on button "Print Shipping Documents" at bounding box center [978, 271] width 285 height 23
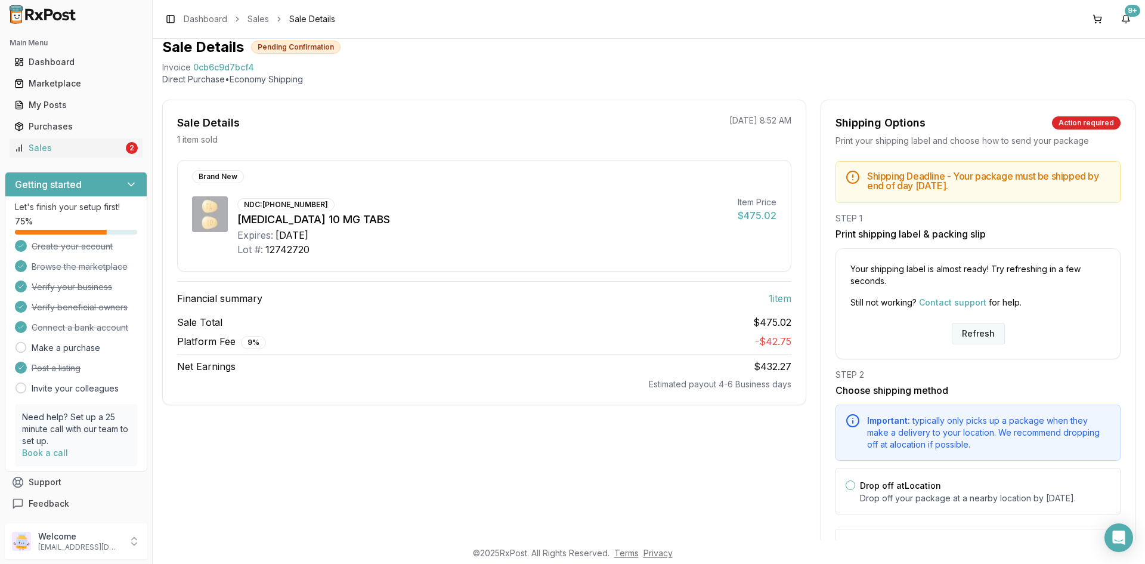
drag, startPoint x: 995, startPoint y: 336, endPoint x: 985, endPoint y: 336, distance: 10.1
click at [993, 341] on button "Refresh" at bounding box center [978, 333] width 53 height 21
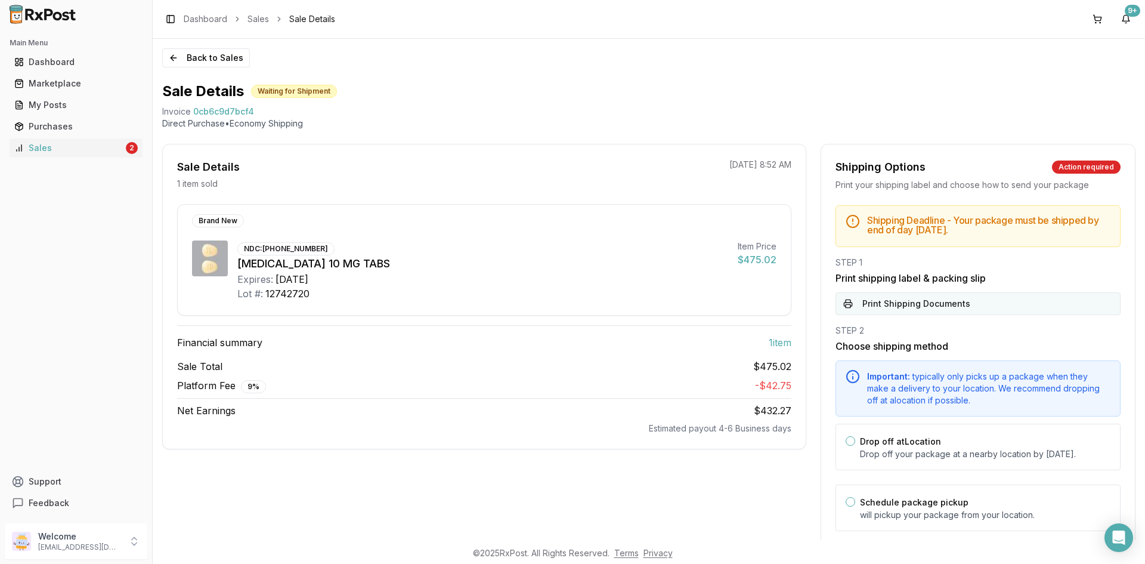
click at [986, 307] on button "Print Shipping Documents" at bounding box center [978, 303] width 285 height 23
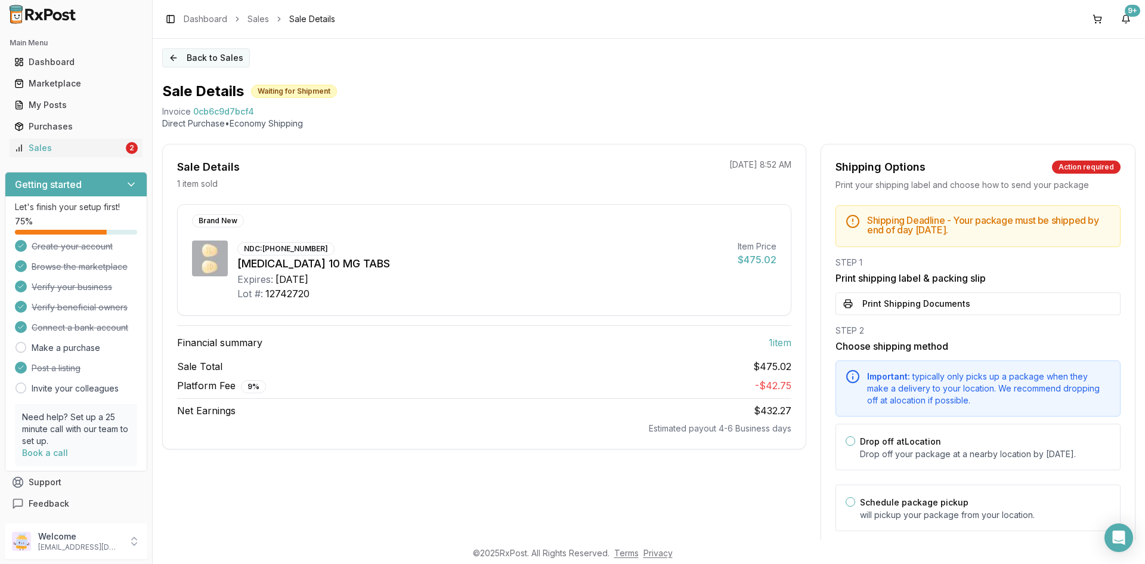
click at [214, 57] on button "Back to Sales" at bounding box center [206, 57] width 88 height 19
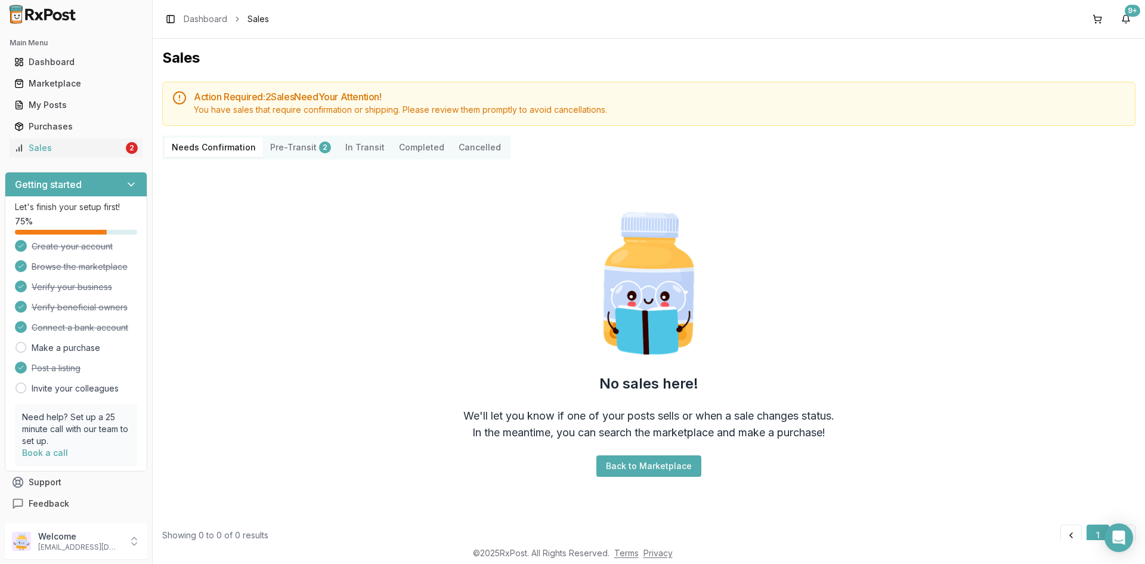
click at [289, 152] on button "Pre-Transit 2" at bounding box center [300, 147] width 75 height 19
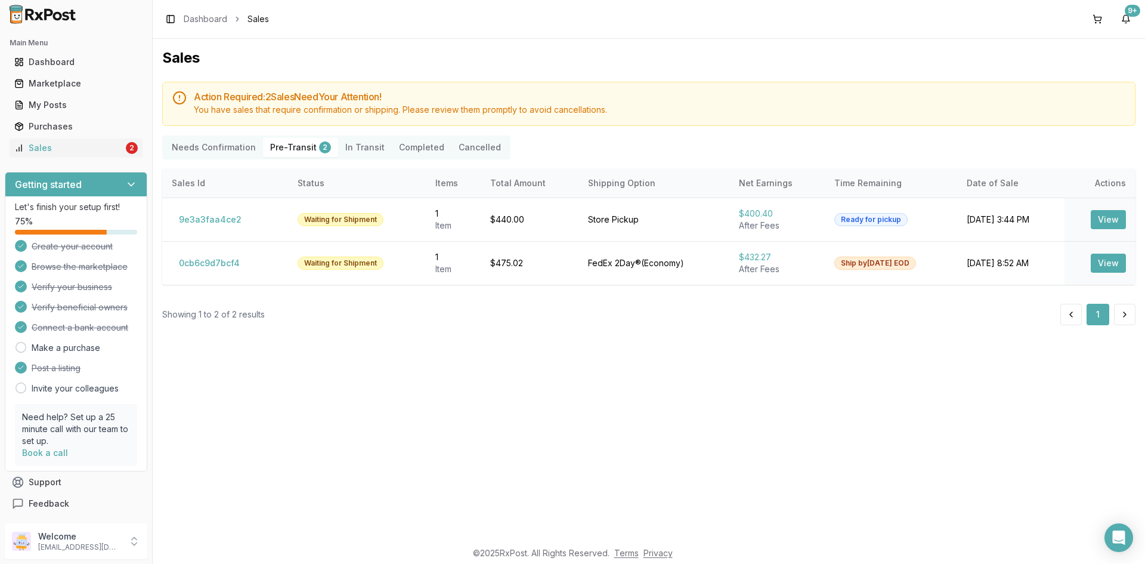
click at [289, 147] on button "Pre-Transit 2" at bounding box center [300, 147] width 75 height 19
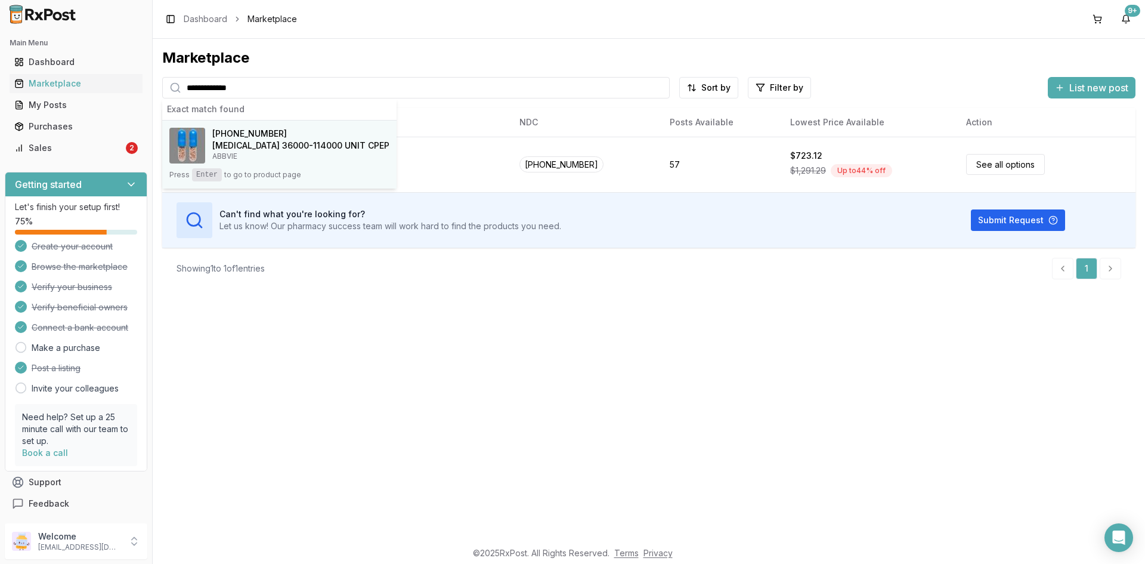
click at [229, 135] on span "[PHONE_NUMBER]" at bounding box center [249, 134] width 75 height 12
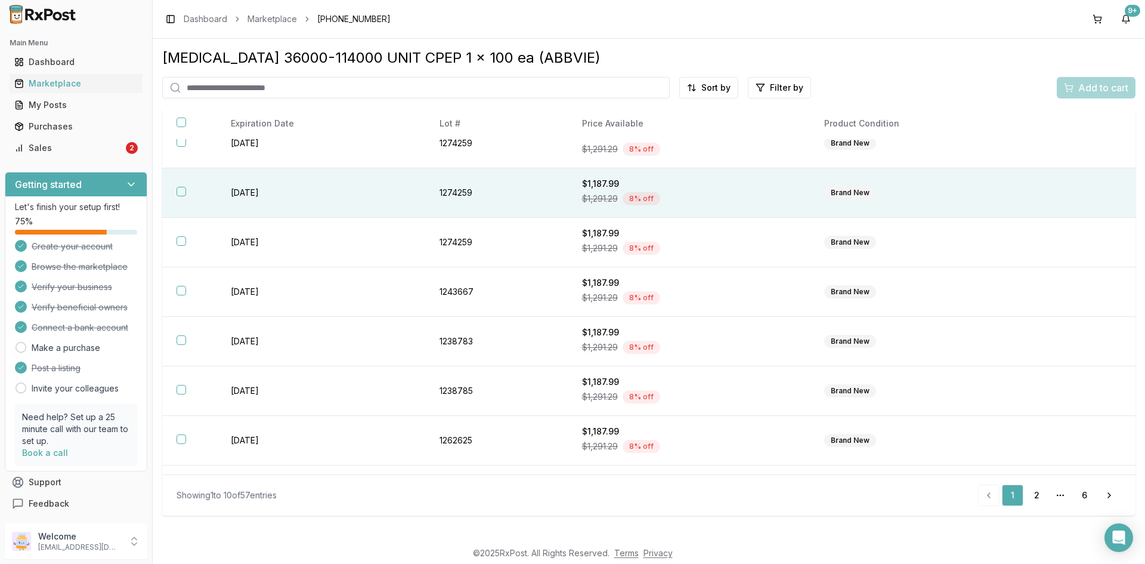
scroll to position [160, 0]
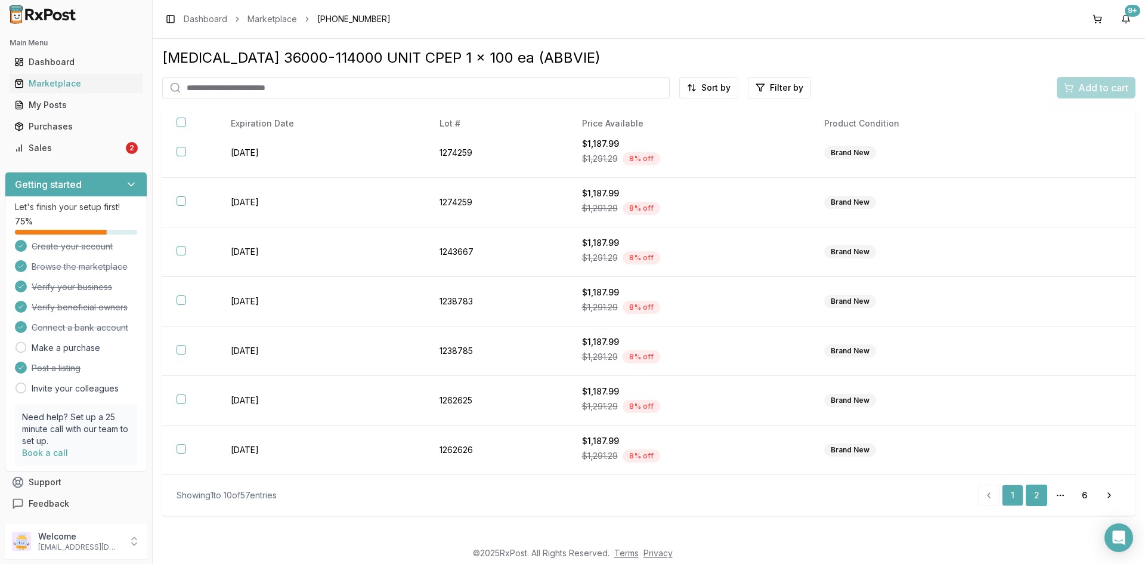
click at [1043, 496] on link "2" at bounding box center [1036, 494] width 21 height 21
click at [1043, 496] on link "3" at bounding box center [1036, 494] width 21 height 21
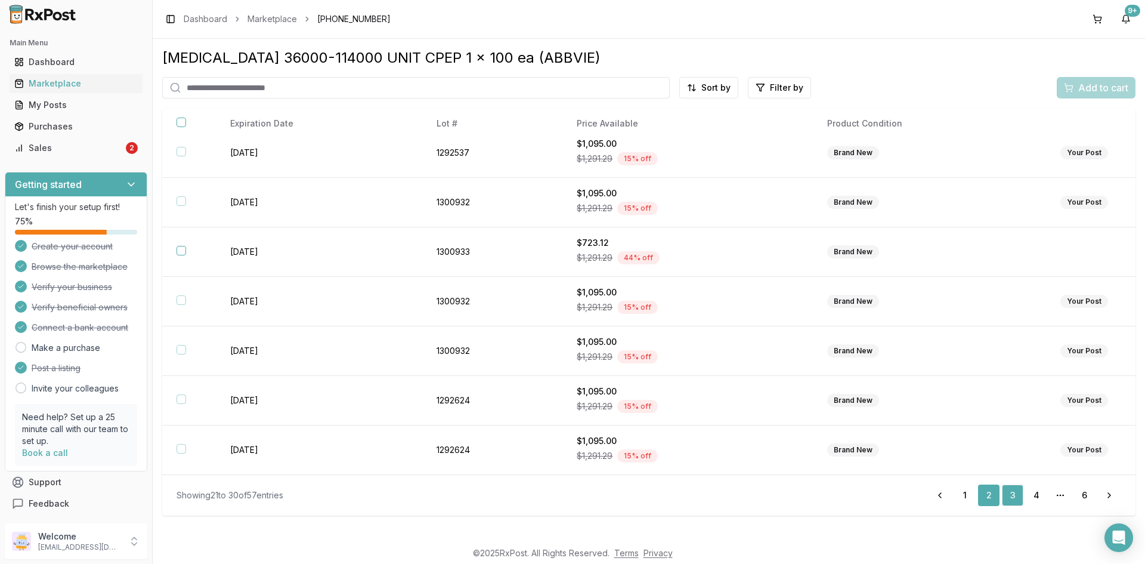
click at [1043, 496] on link "4" at bounding box center [1036, 494] width 21 height 21
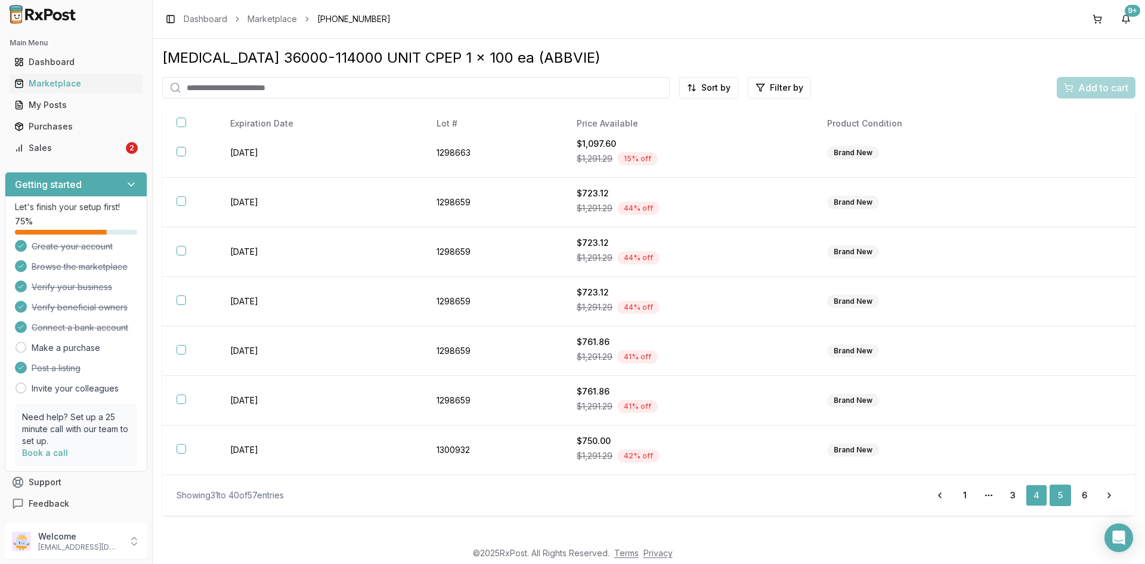
click at [1059, 494] on link "5" at bounding box center [1060, 494] width 21 height 21
click at [1083, 491] on link "6" at bounding box center [1084, 494] width 21 height 21
click at [1012, 489] on link "1" at bounding box center [1014, 494] width 21 height 21
